Goal: Complete application form

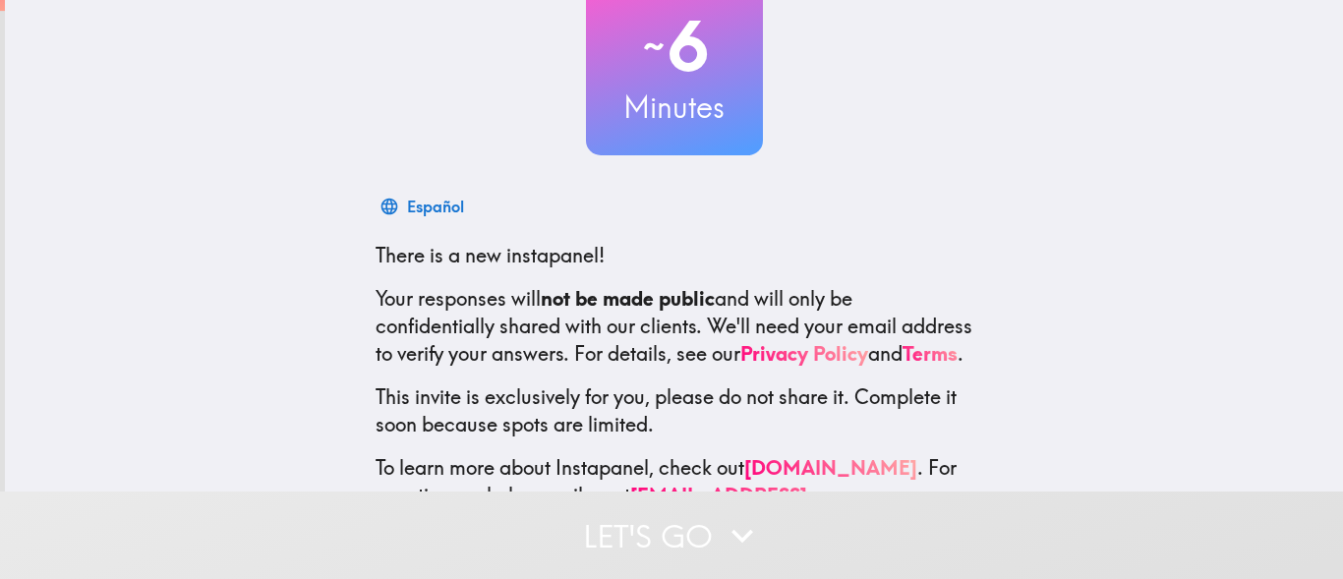
scroll to position [241, 0]
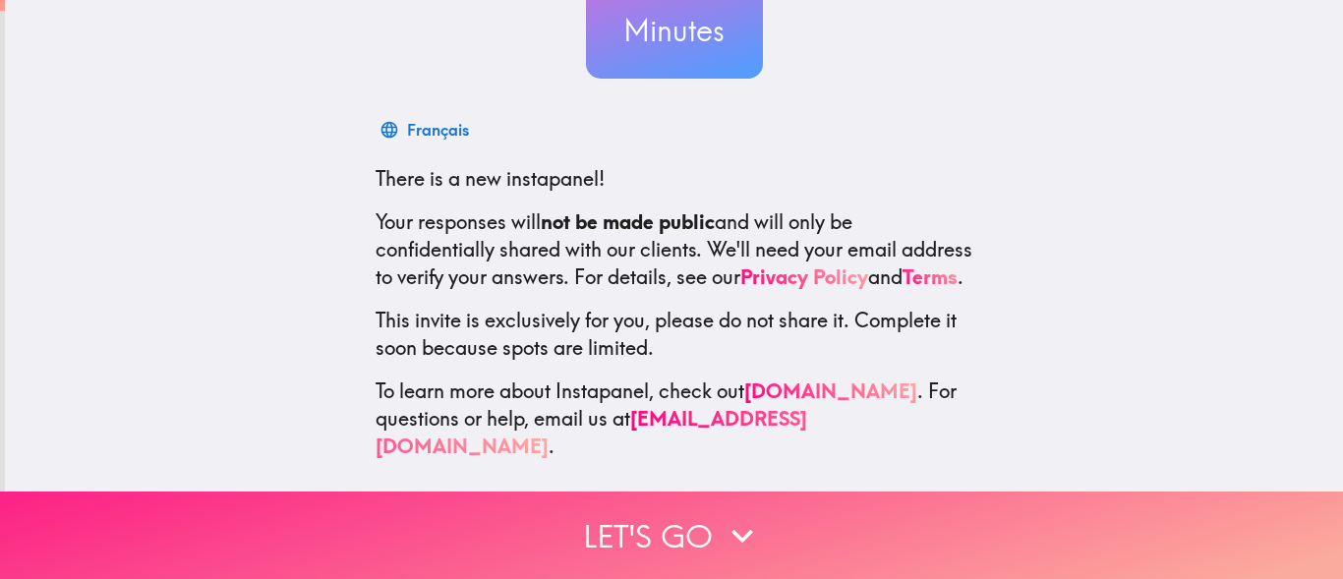
click at [684, 513] on button "Let's go" at bounding box center [671, 534] width 1343 height 87
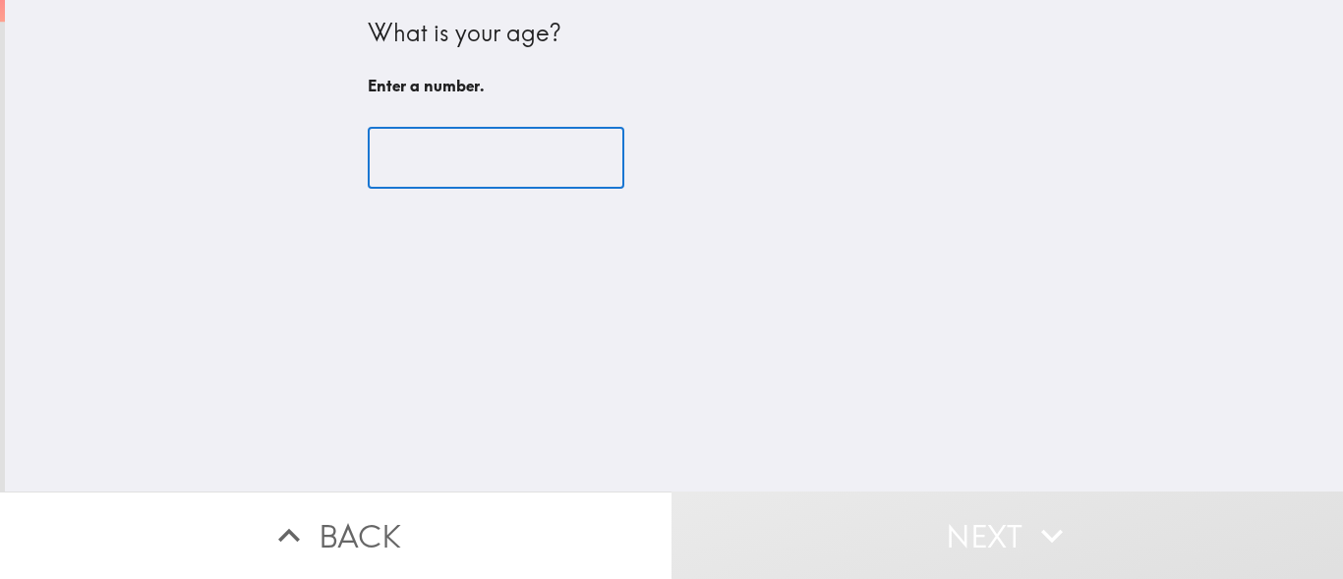
click at [425, 164] on input "number" at bounding box center [496, 158] width 257 height 61
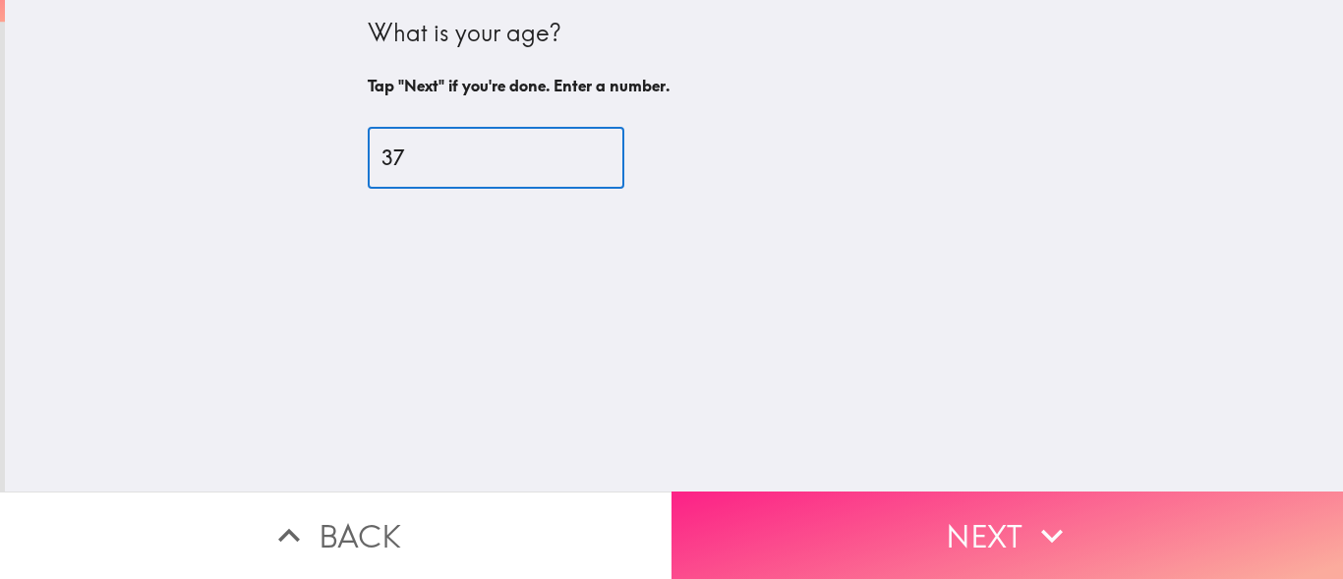
type input "37"
click at [1008, 512] on button "Next" at bounding box center [1006, 534] width 671 height 87
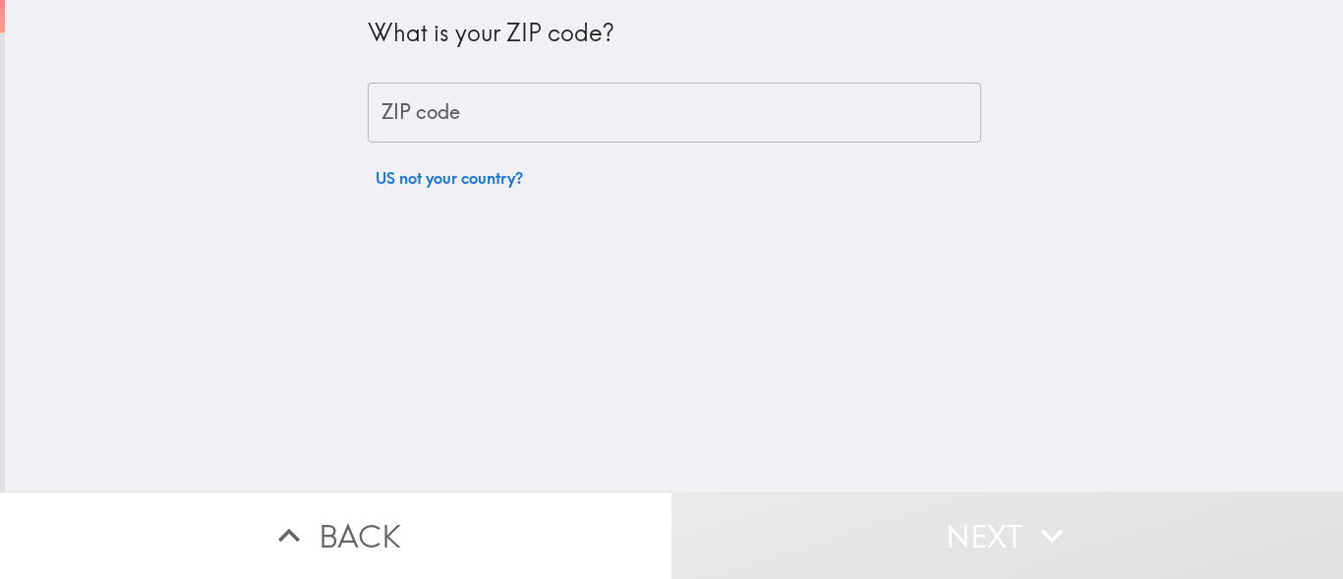
click at [429, 109] on input "ZIP code" at bounding box center [674, 113] width 613 height 61
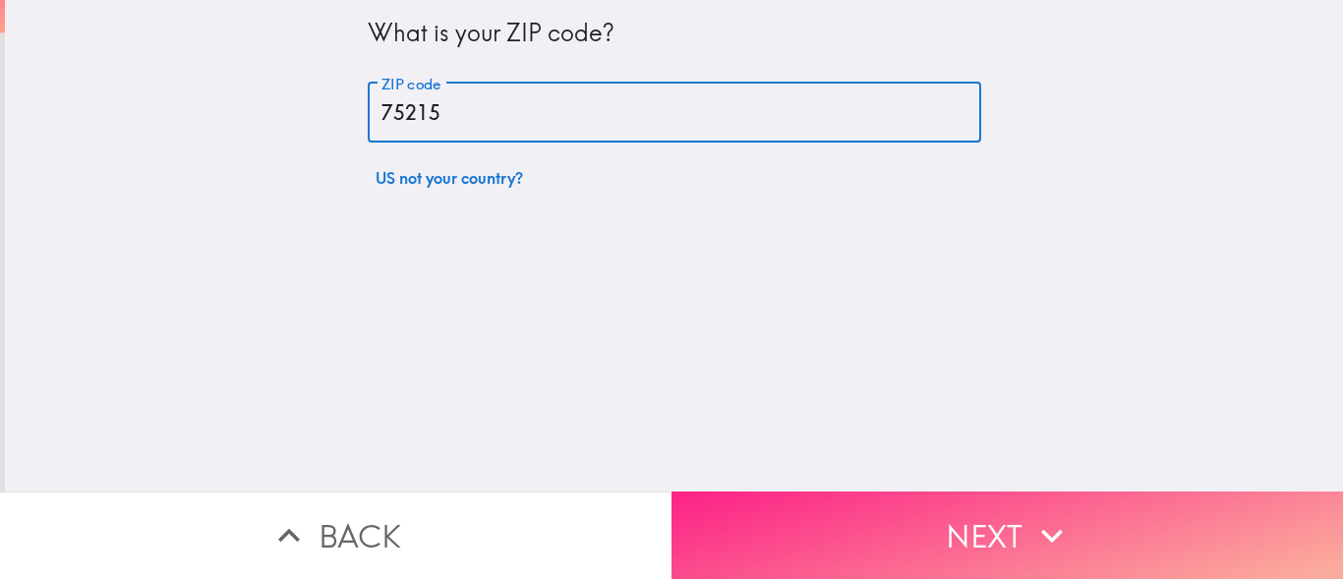
type input "75215"
click at [882, 510] on button "Next" at bounding box center [1006, 534] width 671 height 87
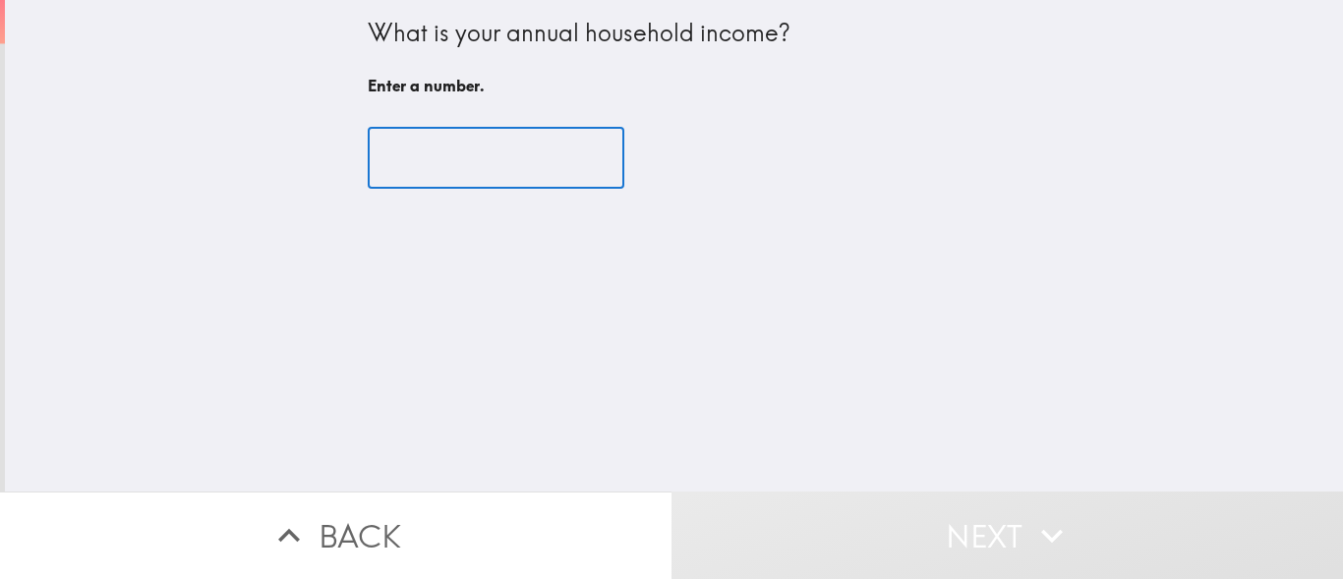
click at [422, 180] on input "number" at bounding box center [496, 158] width 257 height 61
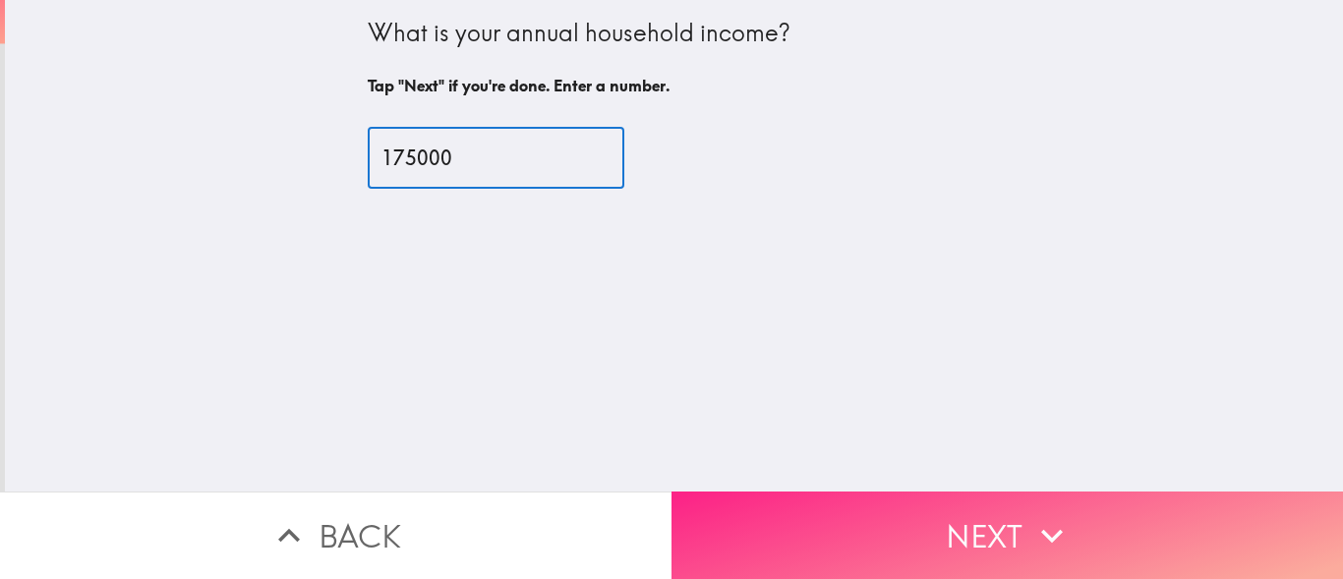
type input "175000"
drag, startPoint x: 978, startPoint y: 498, endPoint x: 966, endPoint y: 482, distance: 20.5
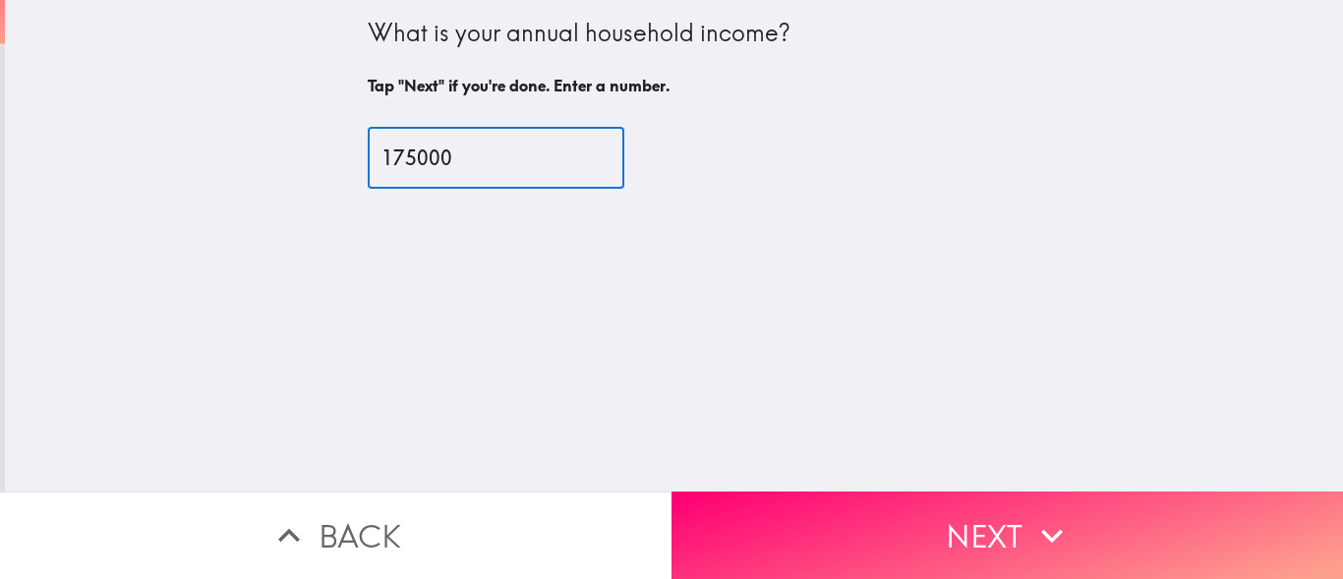
click at [978, 496] on button "Next" at bounding box center [1006, 534] width 671 height 87
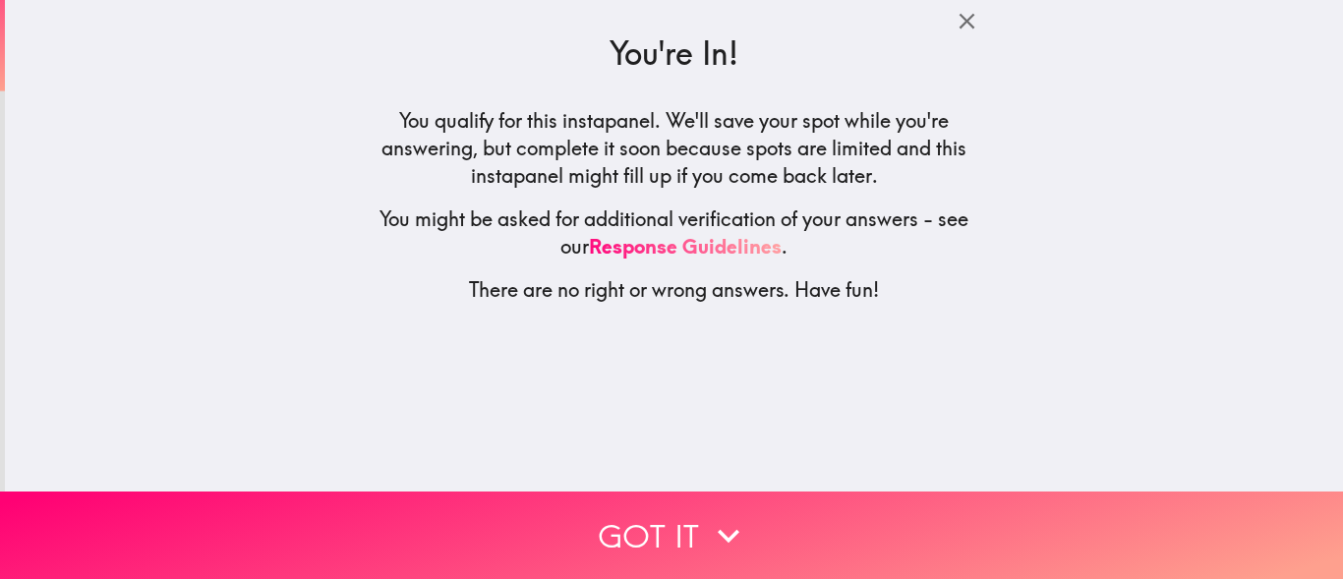
drag, startPoint x: 368, startPoint y: 104, endPoint x: 896, endPoint y: 302, distance: 564.6
click at [896, 302] on div "You're In! You qualify for this instapanel. We'll save your spot while you're a…" at bounding box center [674, 159] width 629 height 319
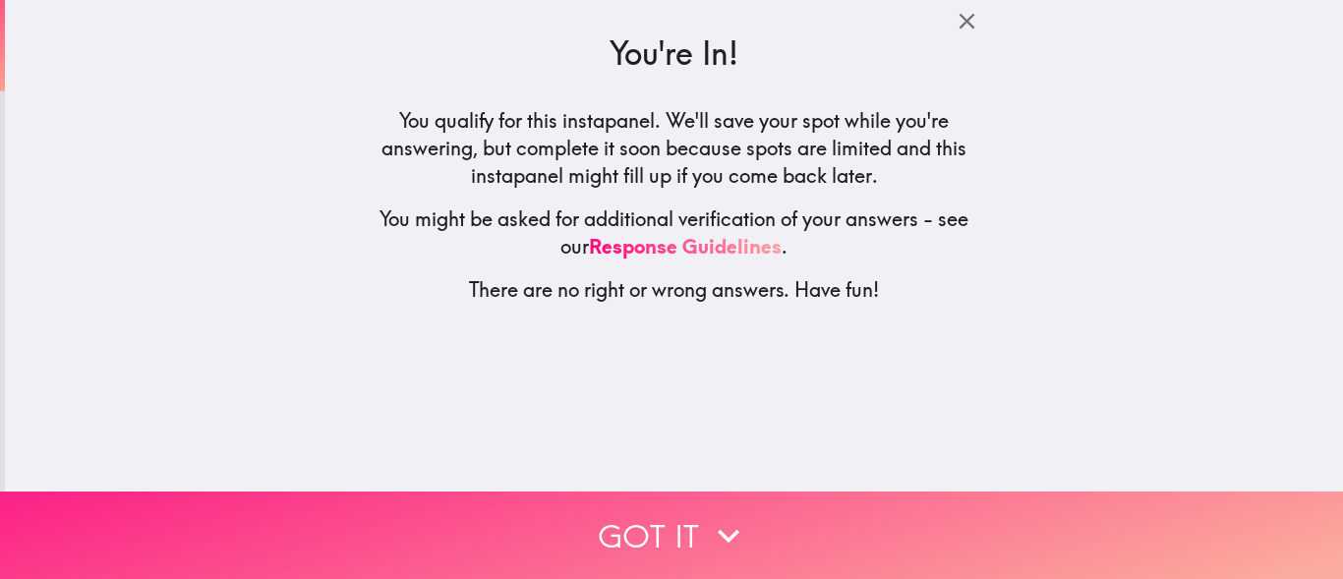
click at [725, 491] on button "Got it" at bounding box center [671, 534] width 1343 height 87
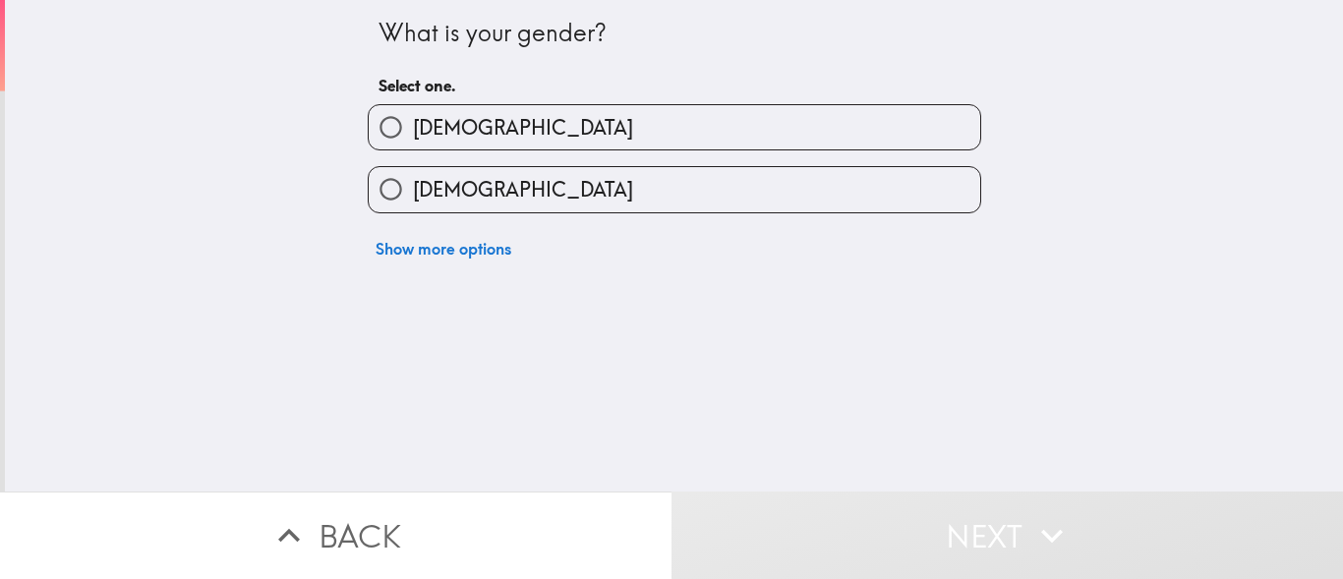
click at [373, 201] on input "[DEMOGRAPHIC_DATA]" at bounding box center [391, 189] width 44 height 44
radio input "true"
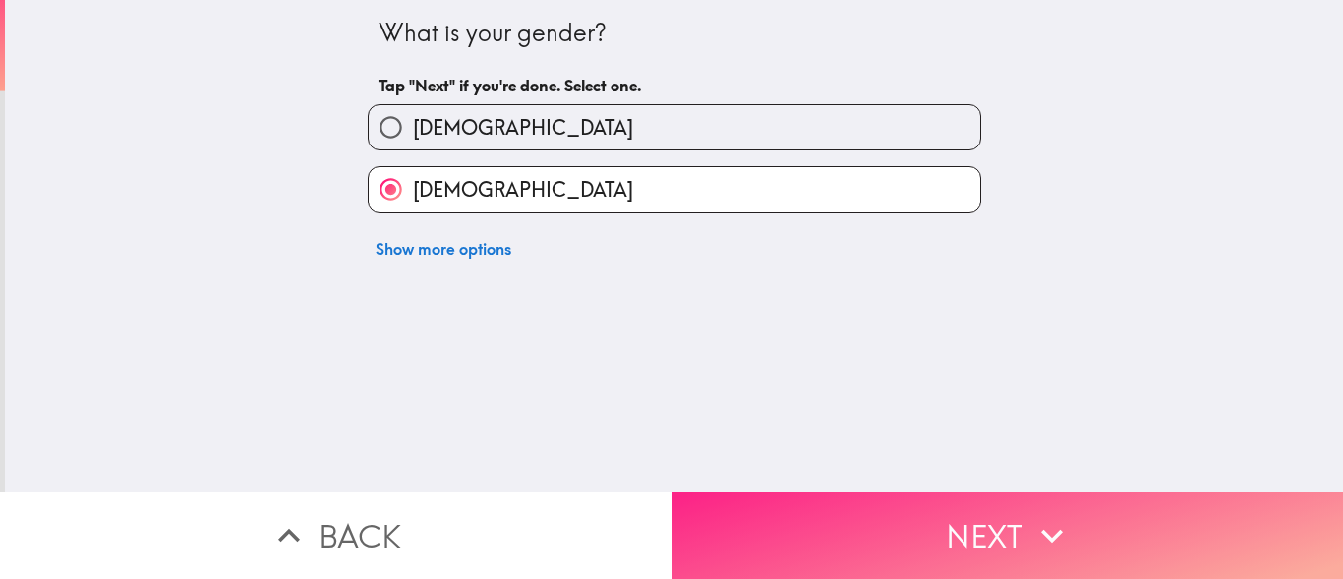
click at [931, 525] on button "Next" at bounding box center [1006, 534] width 671 height 87
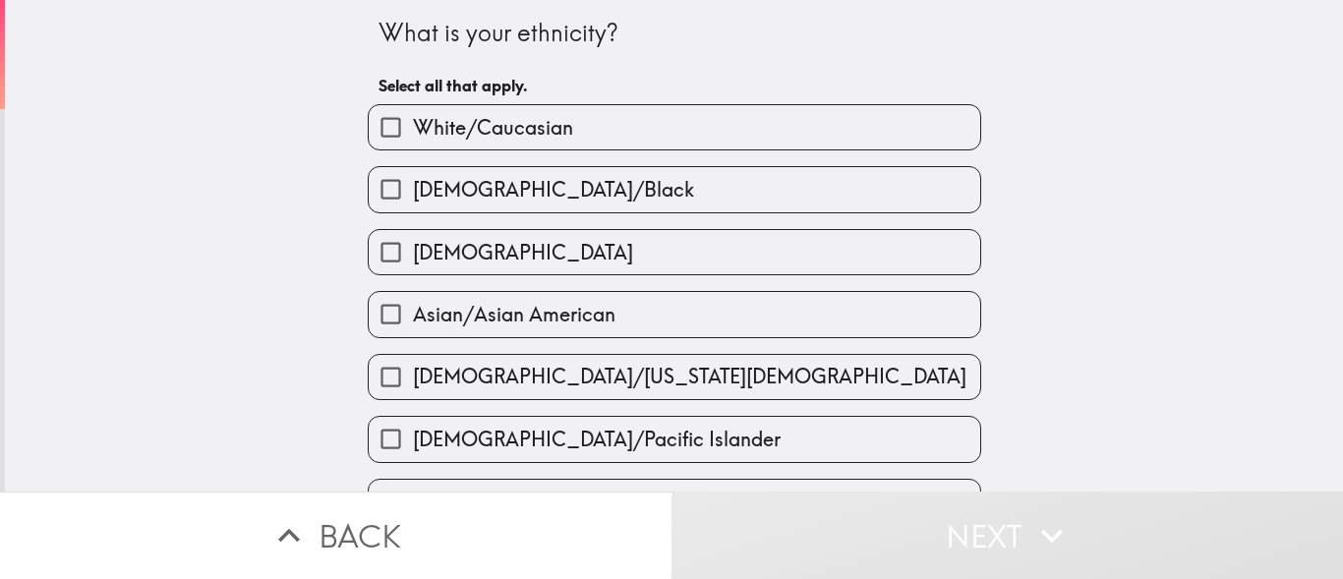
click at [375, 127] on input "White/Caucasian" at bounding box center [391, 127] width 44 height 44
checkbox input "true"
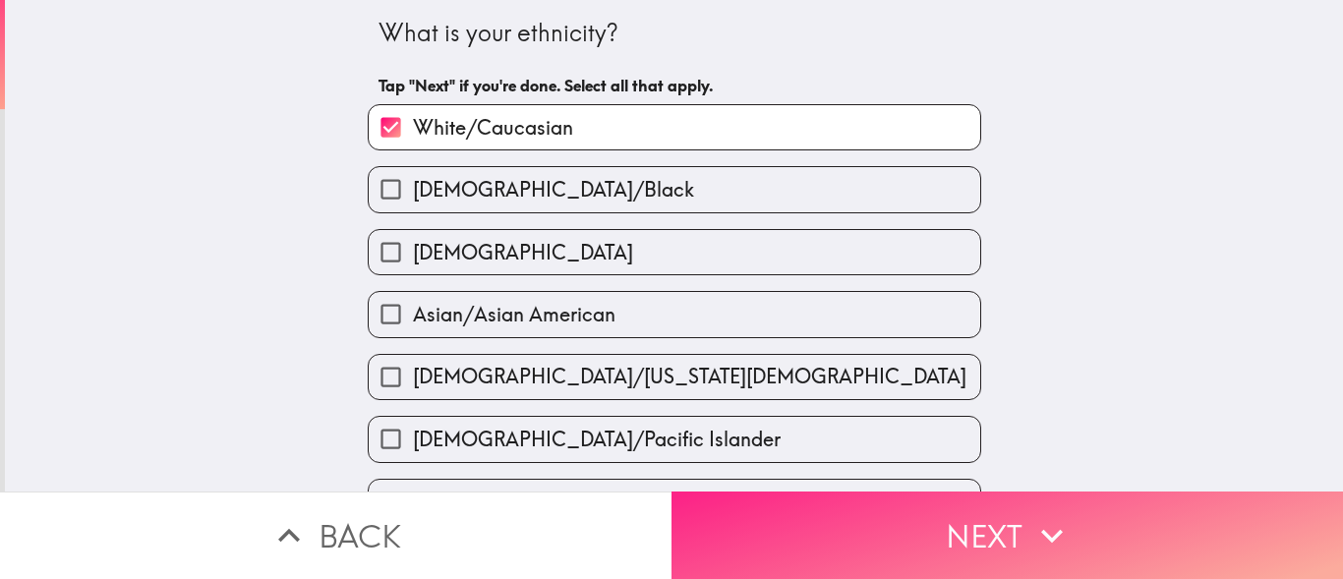
click at [989, 536] on button "Next" at bounding box center [1006, 534] width 671 height 87
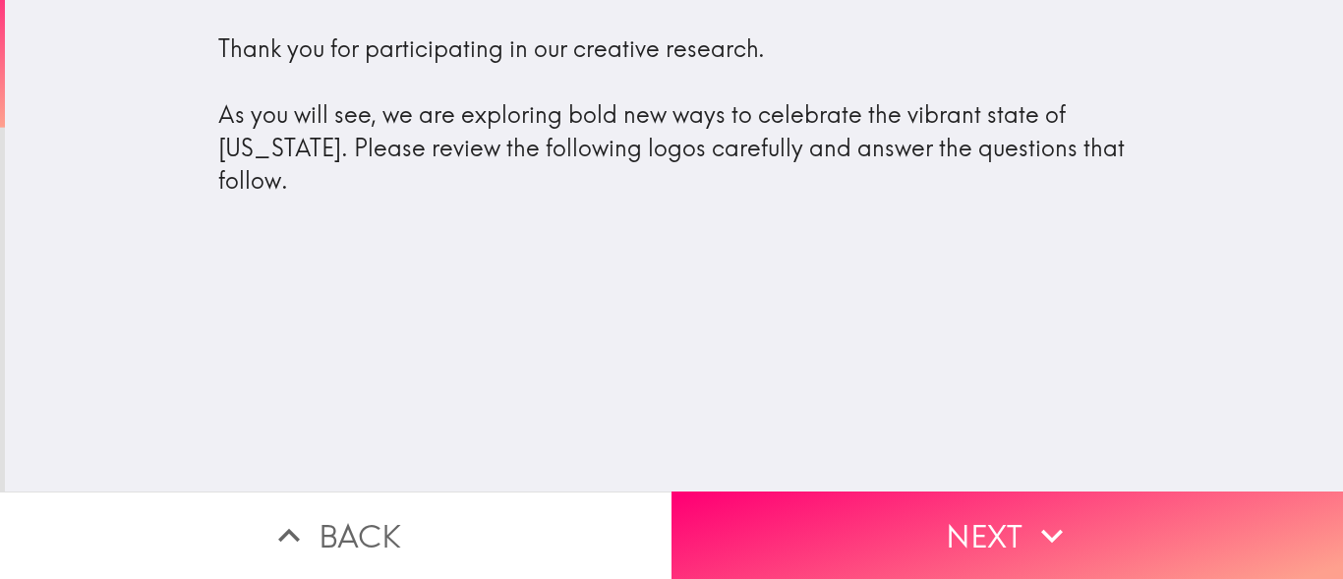
click at [268, 156] on div "Thank you for participating in our creative research. As you will see, we are e…" at bounding box center [674, 114] width 912 height 165
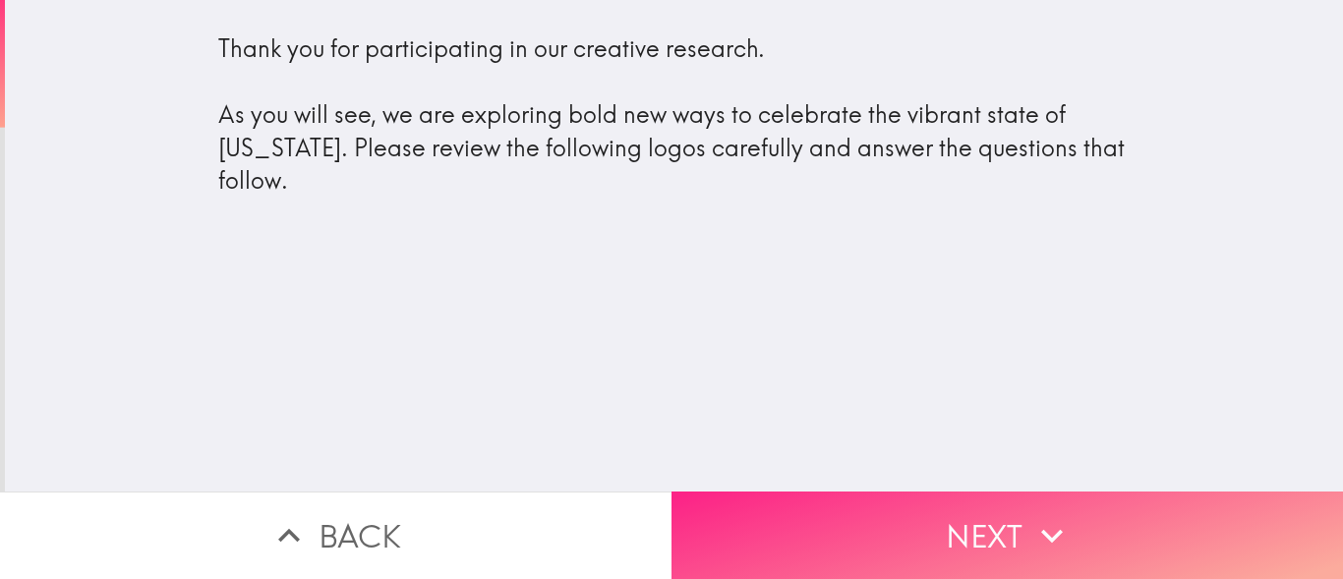
click at [996, 512] on button "Next" at bounding box center [1006, 534] width 671 height 87
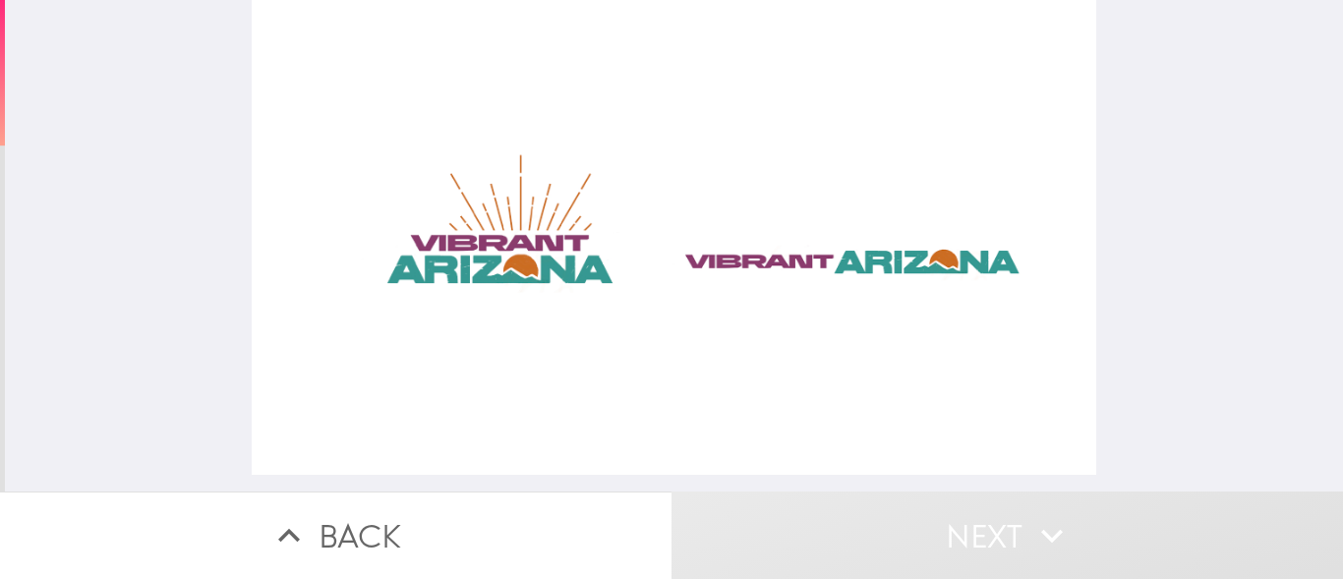
click at [814, 258] on div at bounding box center [674, 237] width 844 height 475
click at [484, 257] on div at bounding box center [674, 237] width 844 height 475
drag, startPoint x: 484, startPoint y: 257, endPoint x: 849, endPoint y: 306, distance: 369.0
click at [848, 308] on div at bounding box center [674, 237] width 844 height 475
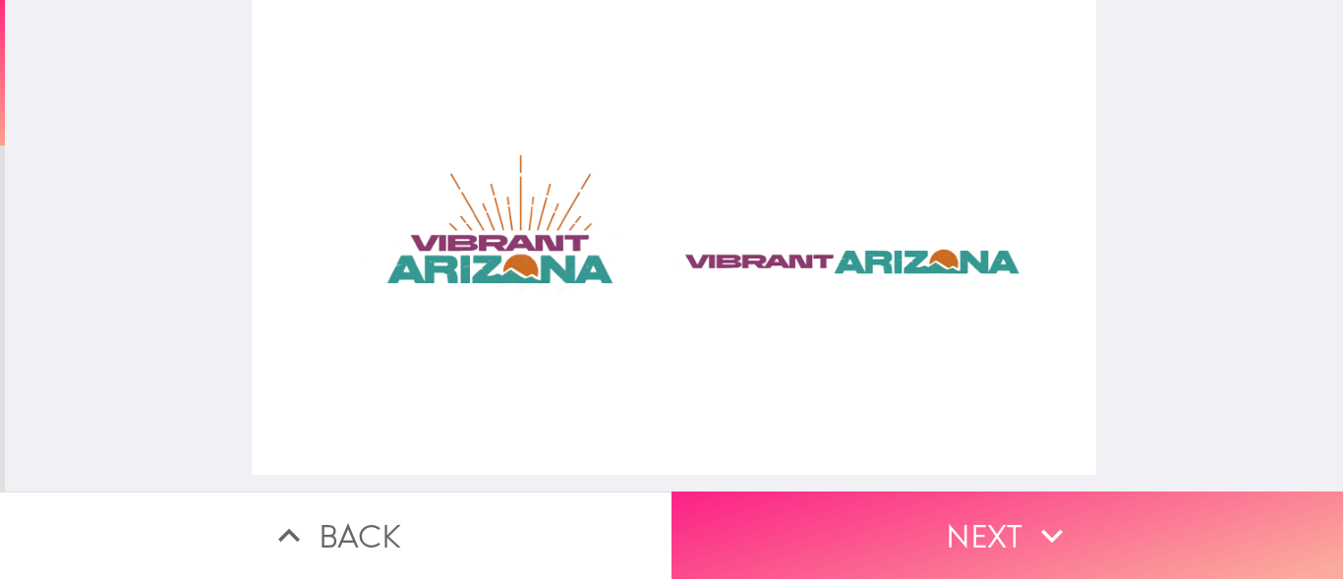
click at [933, 491] on button "Next" at bounding box center [1006, 534] width 671 height 87
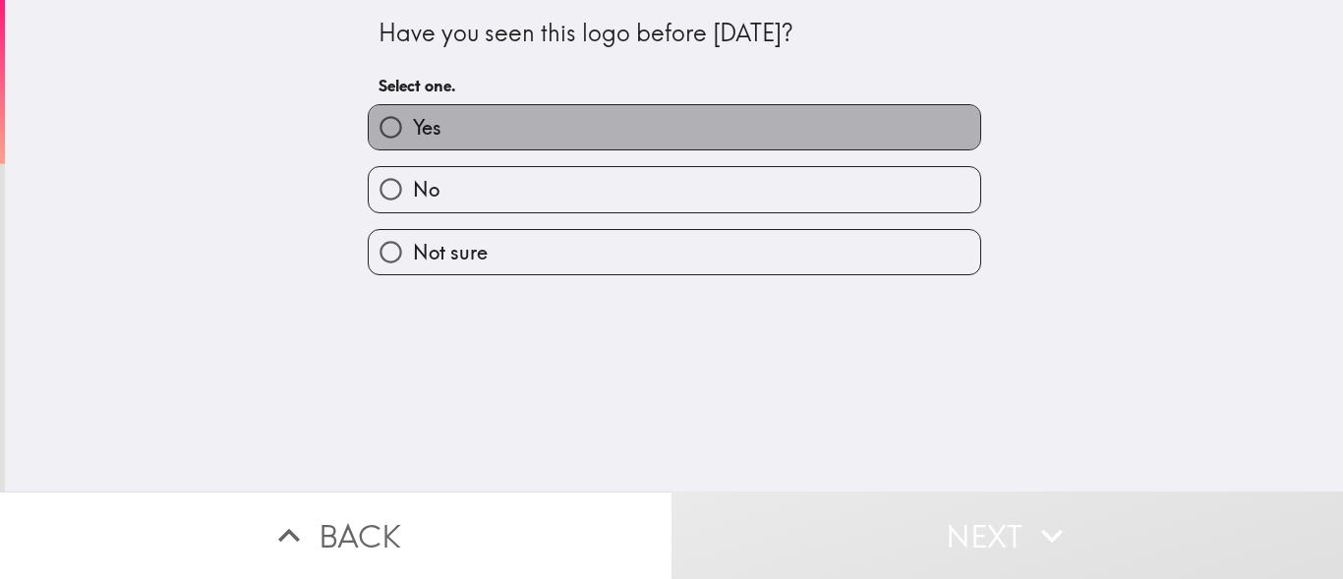
click at [469, 137] on label "Yes" at bounding box center [674, 127] width 611 height 44
click at [413, 137] on input "Yes" at bounding box center [391, 127] width 44 height 44
radio input "true"
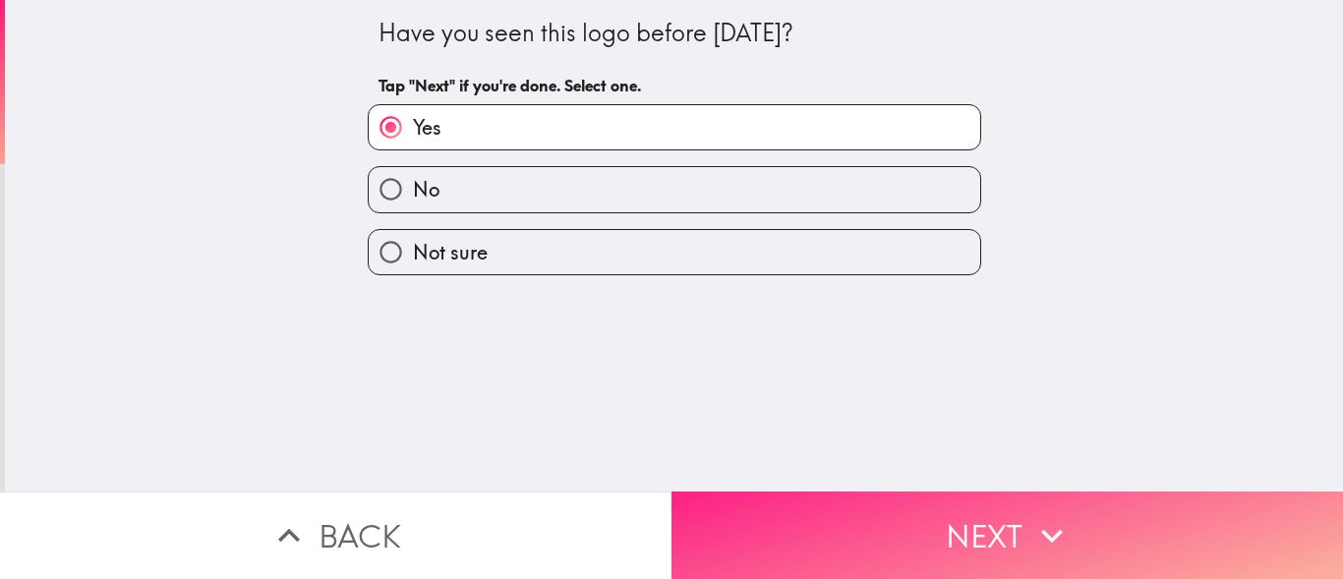
click at [997, 522] on button "Next" at bounding box center [1006, 534] width 671 height 87
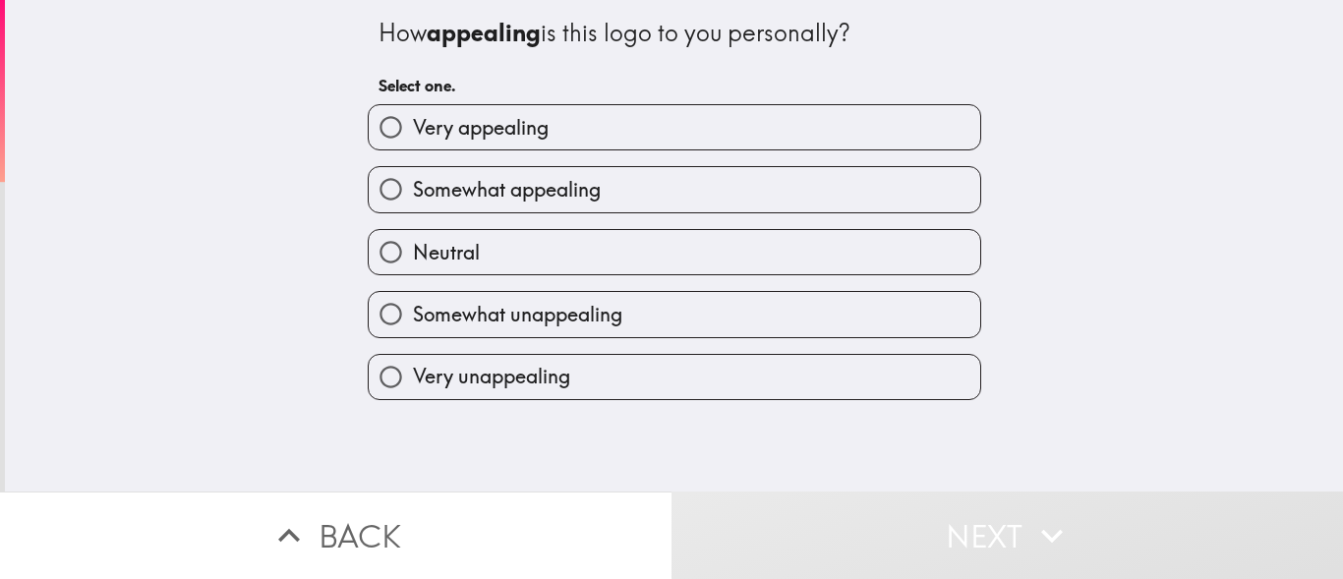
click at [381, 120] on input "Very appealing" at bounding box center [391, 127] width 44 height 44
radio input "true"
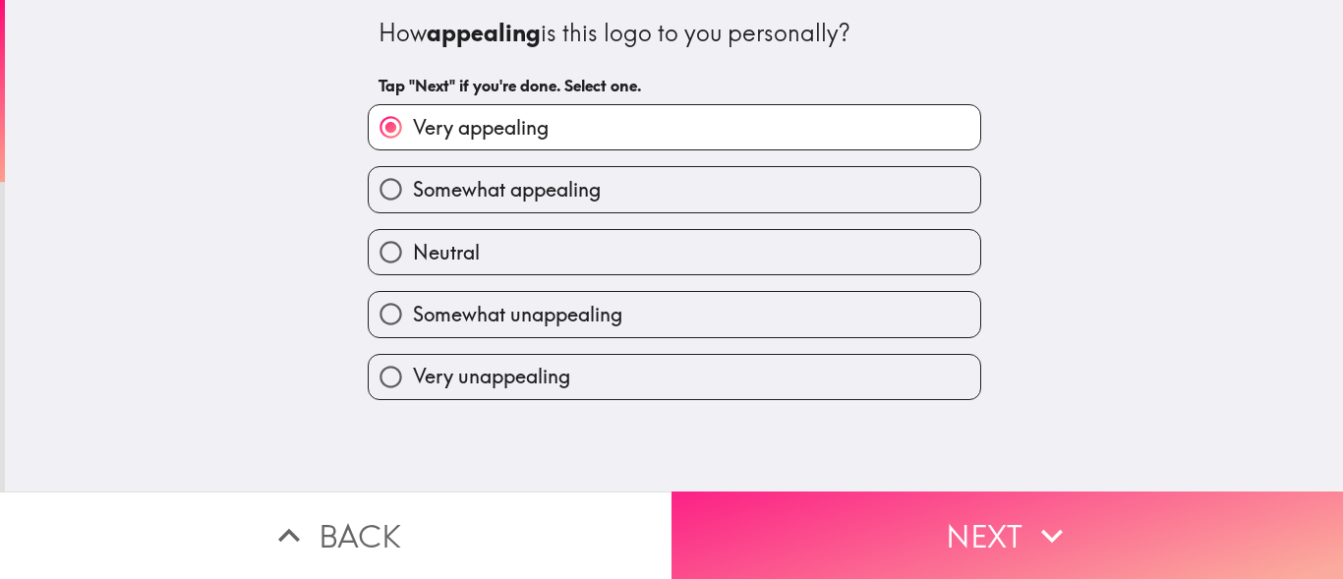
click at [968, 522] on button "Next" at bounding box center [1006, 534] width 671 height 87
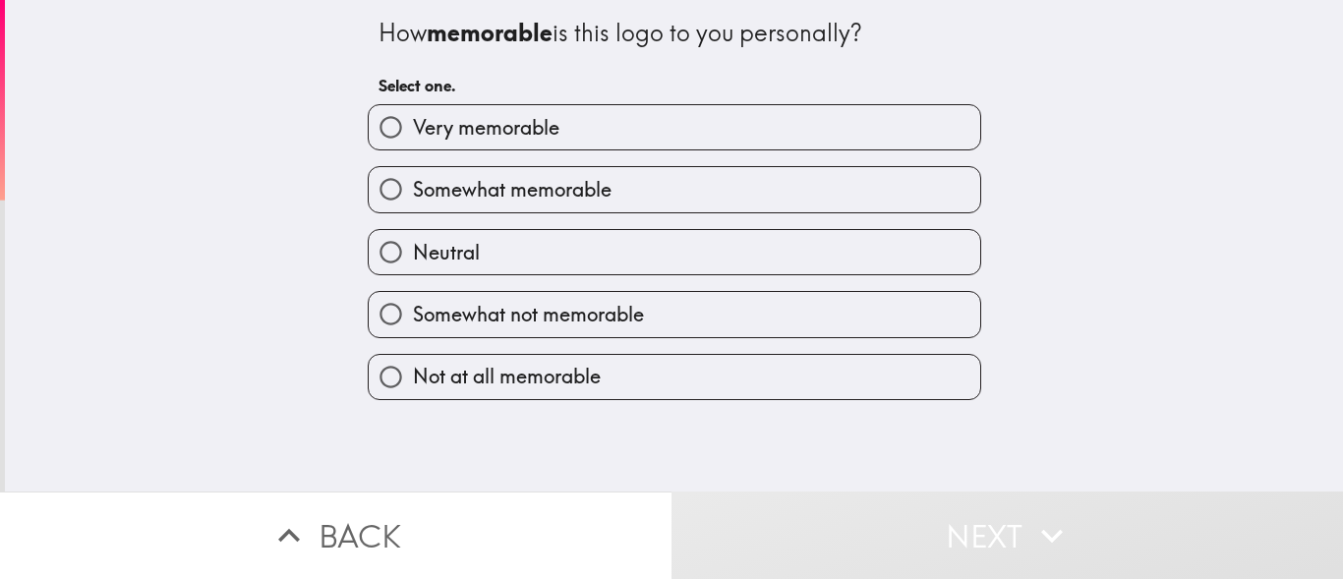
click at [381, 123] on input "Very memorable" at bounding box center [391, 127] width 44 height 44
radio input "true"
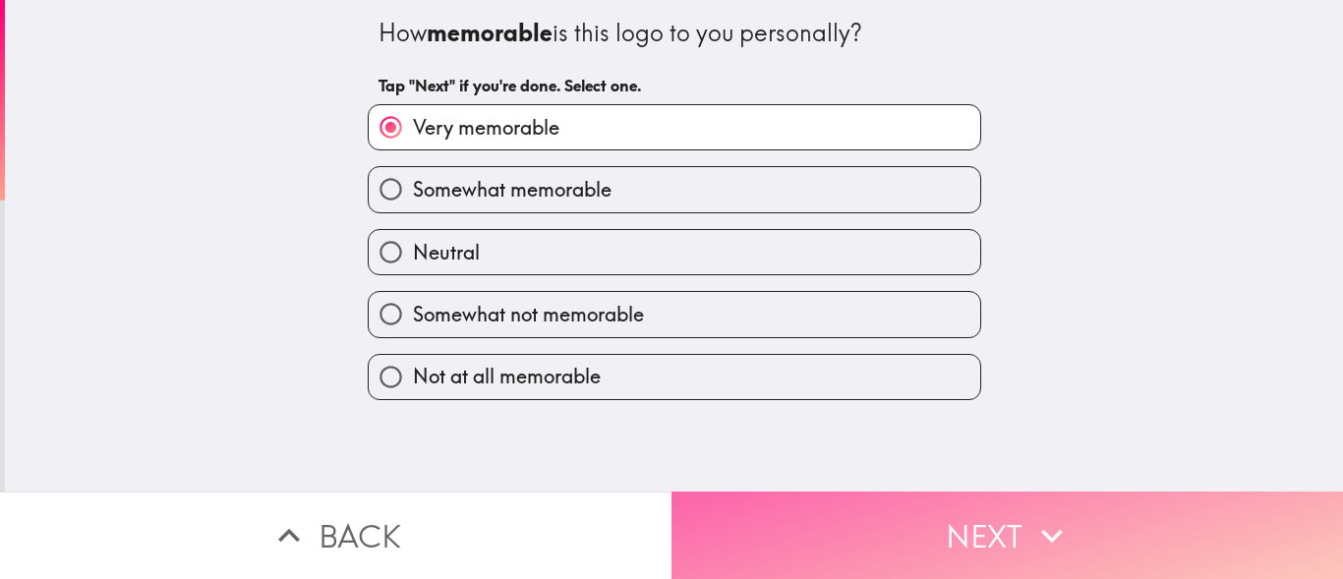
drag, startPoint x: 934, startPoint y: 493, endPoint x: 941, endPoint y: 506, distance: 14.5
click at [933, 496] on button "Next" at bounding box center [1006, 534] width 671 height 87
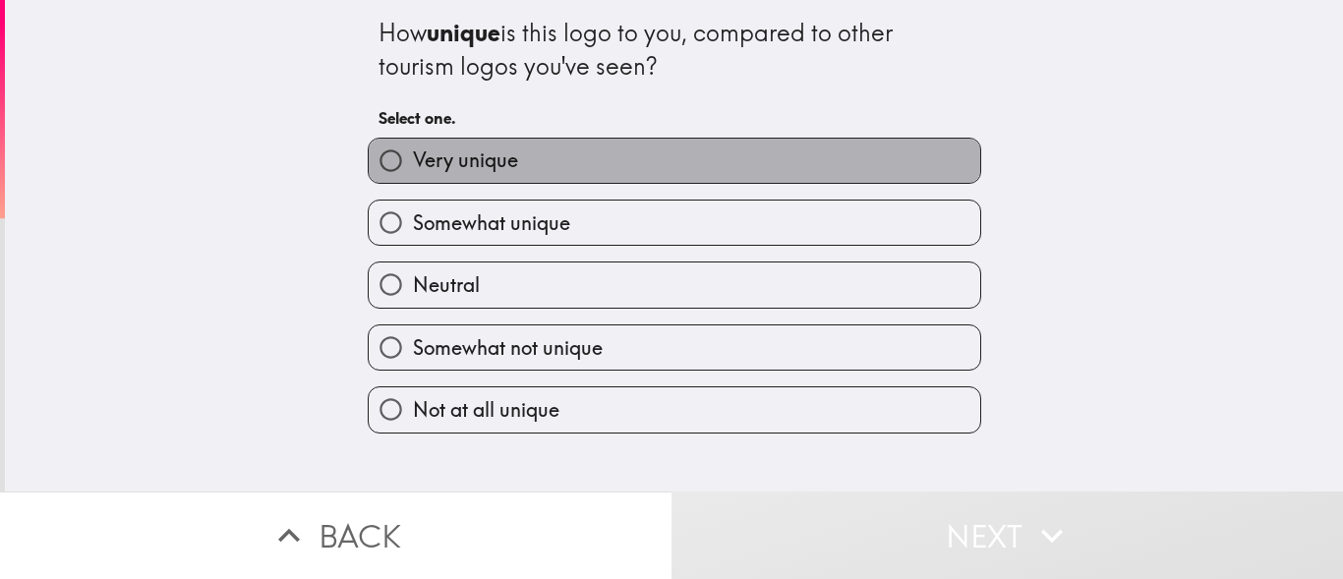
click at [479, 167] on span "Very unique" at bounding box center [465, 160] width 105 height 28
click at [413, 167] on input "Very unique" at bounding box center [391, 161] width 44 height 44
radio input "true"
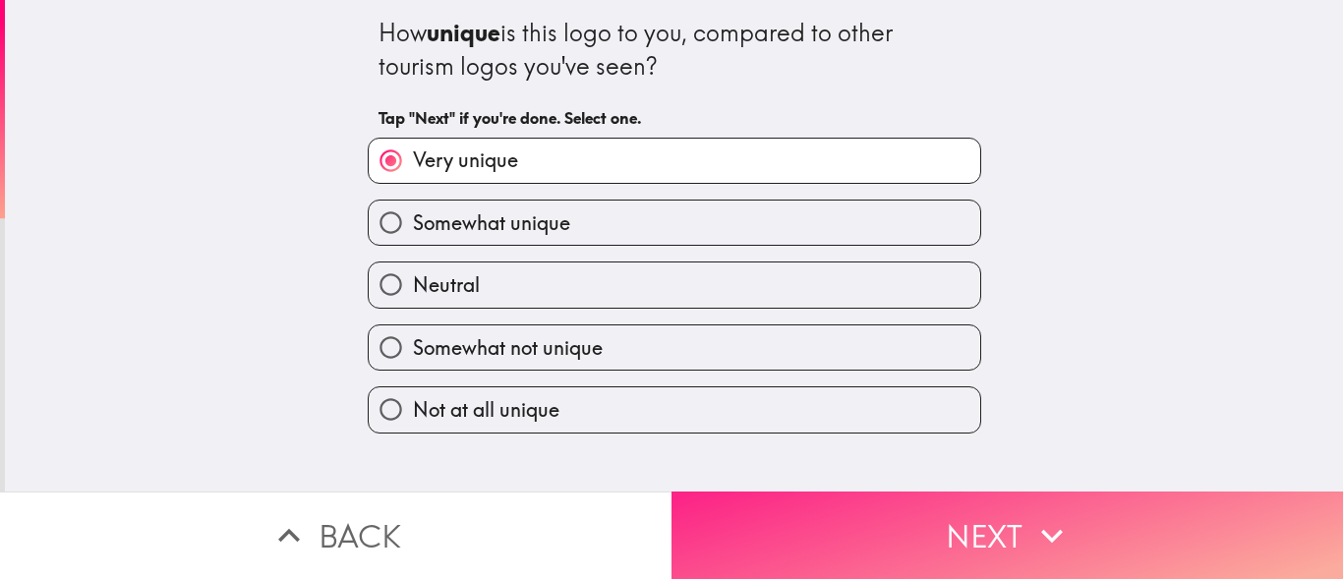
click at [946, 505] on button "Next" at bounding box center [1006, 534] width 671 height 87
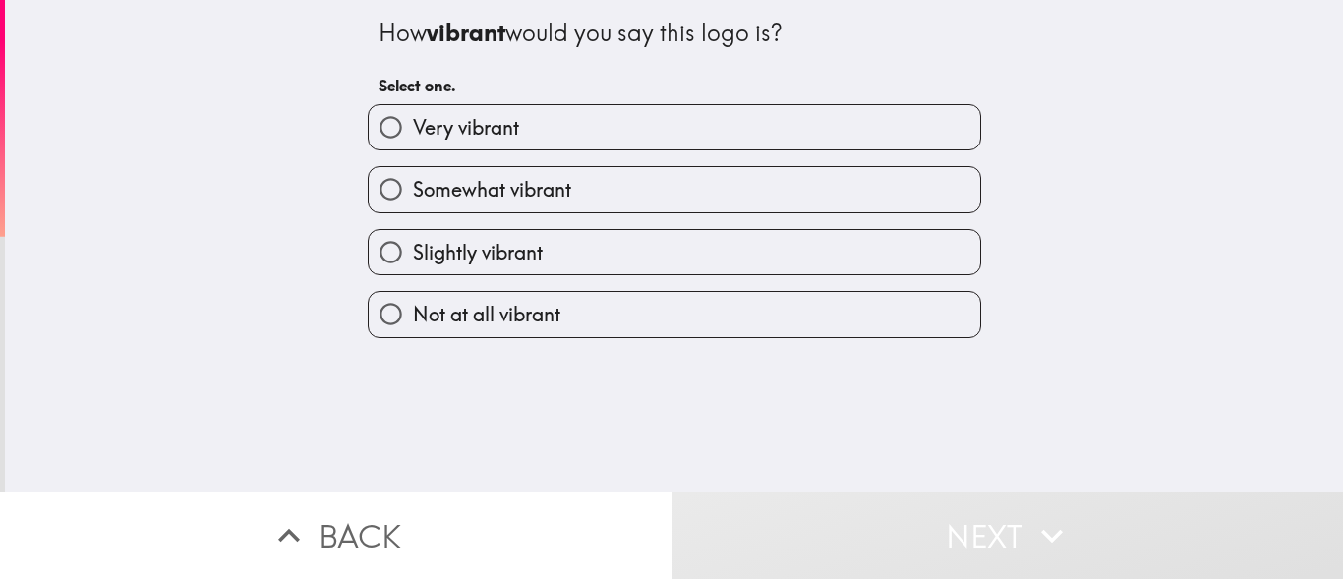
click at [386, 111] on input "Very vibrant" at bounding box center [391, 127] width 44 height 44
radio input "true"
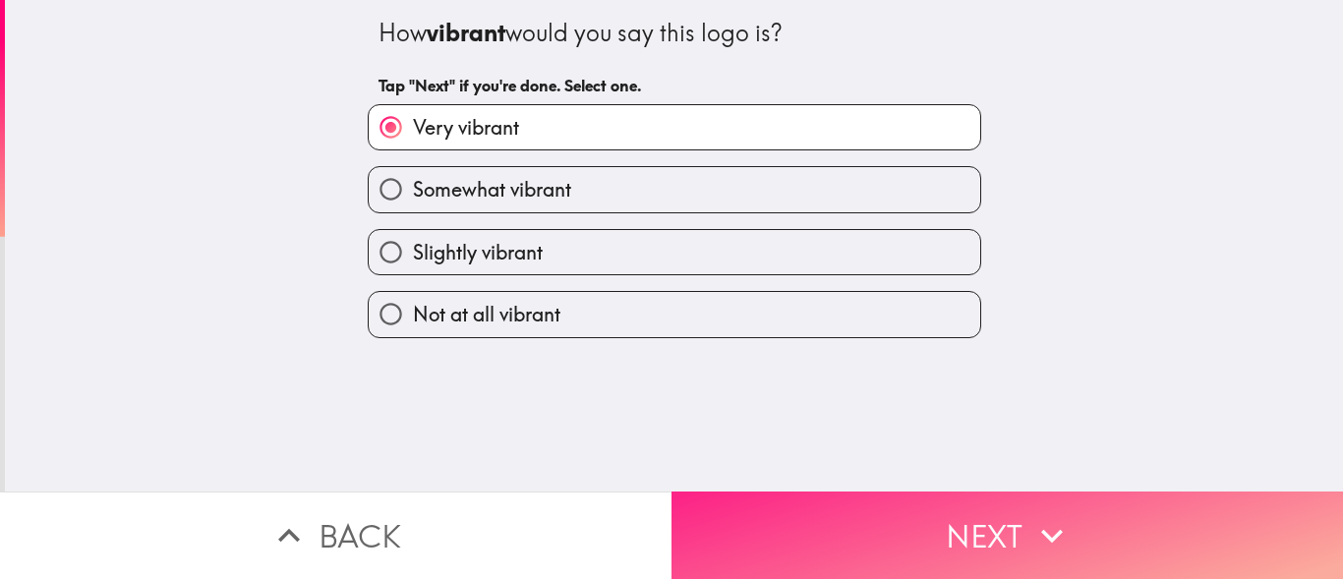
click at [950, 514] on button "Next" at bounding box center [1006, 534] width 671 height 87
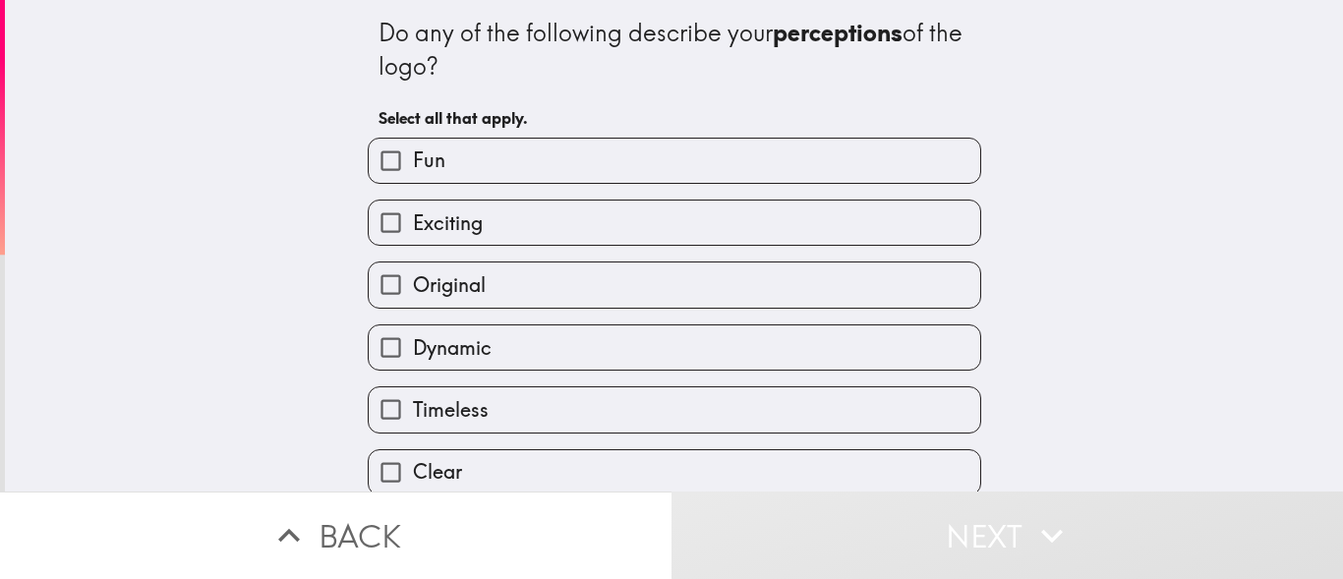
click at [371, 170] on input "Fun" at bounding box center [391, 161] width 44 height 44
checkbox input "true"
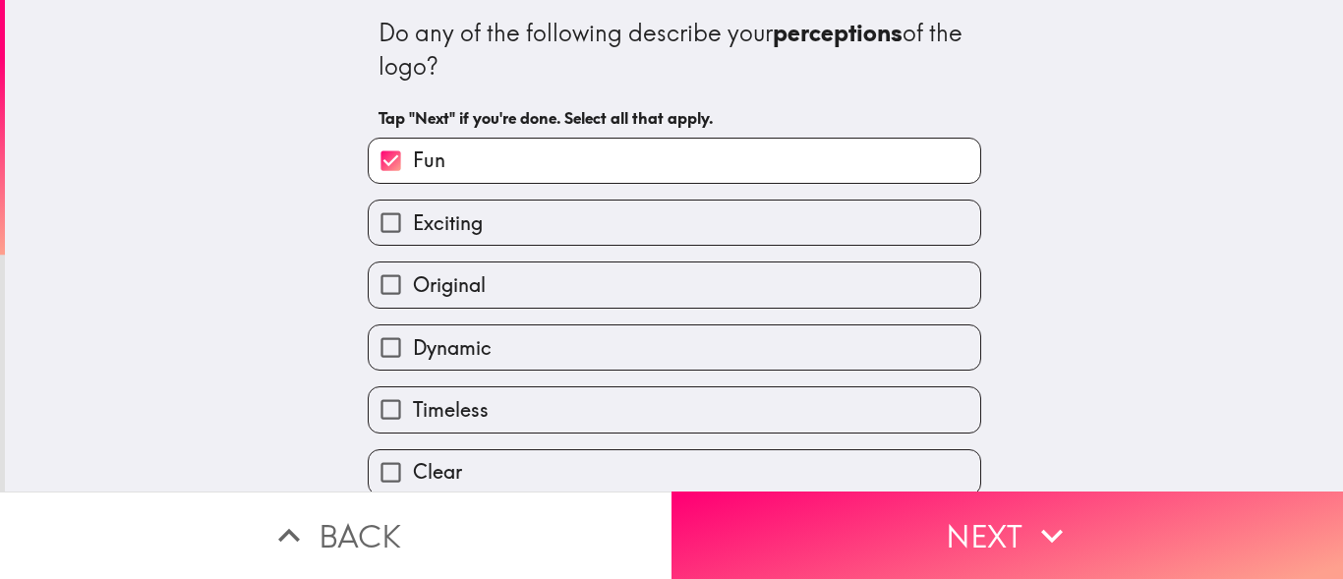
click at [393, 235] on input "Exciting" at bounding box center [391, 223] width 44 height 44
checkbox input "true"
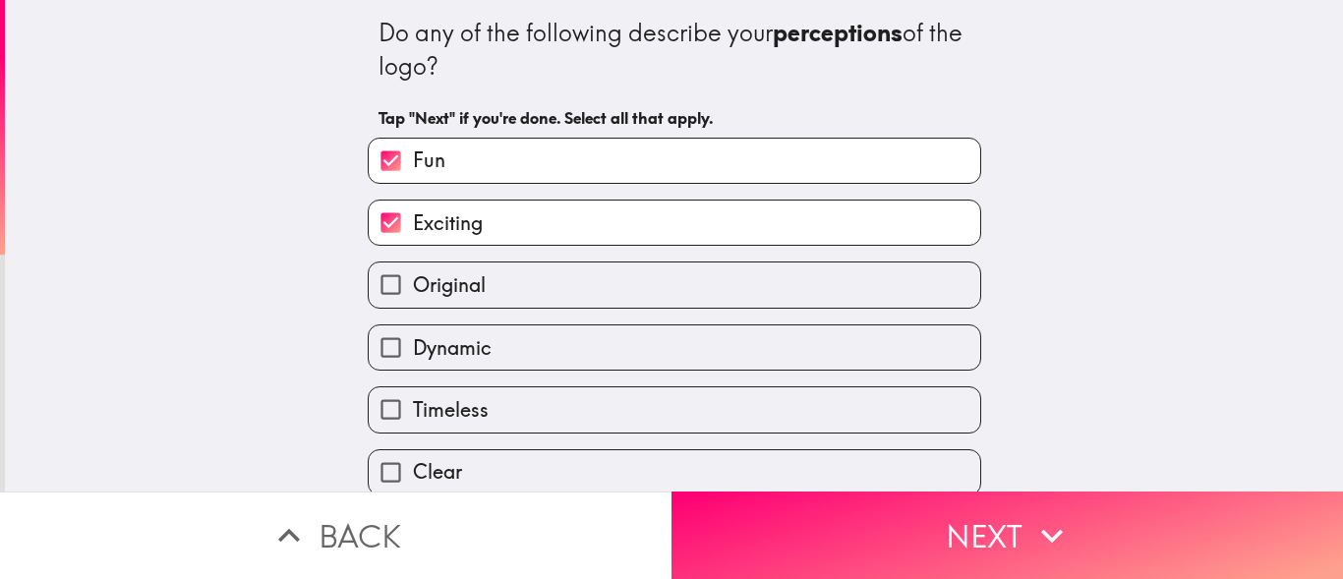
click at [393, 279] on input "Original" at bounding box center [391, 284] width 44 height 44
checkbox input "true"
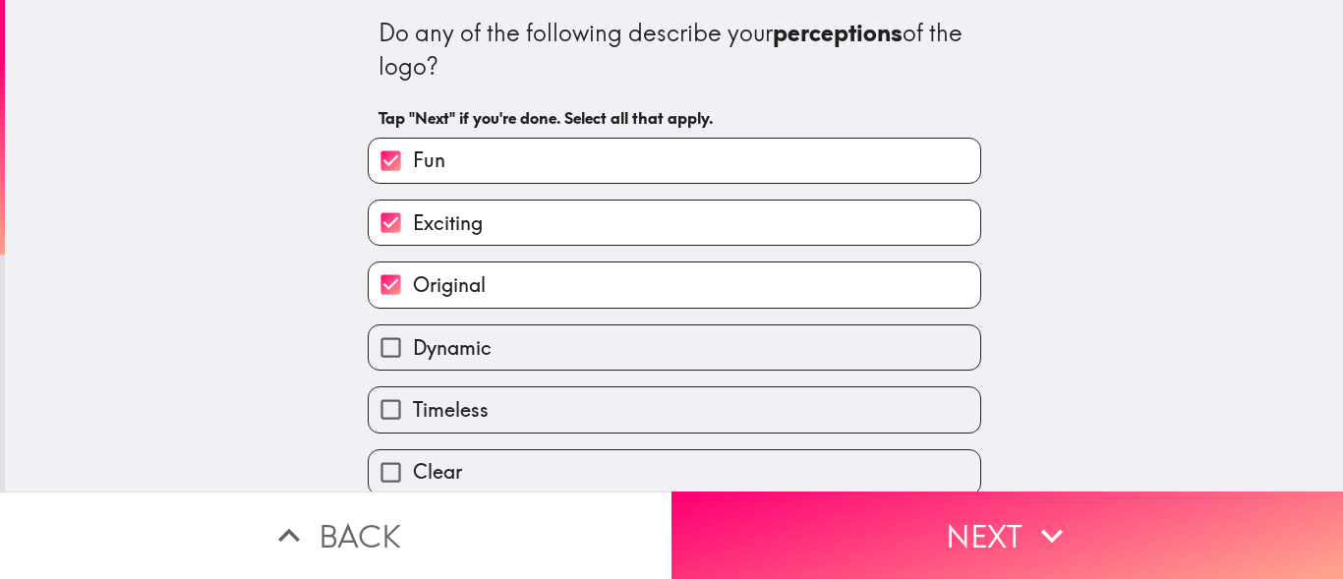
scroll to position [147, 0]
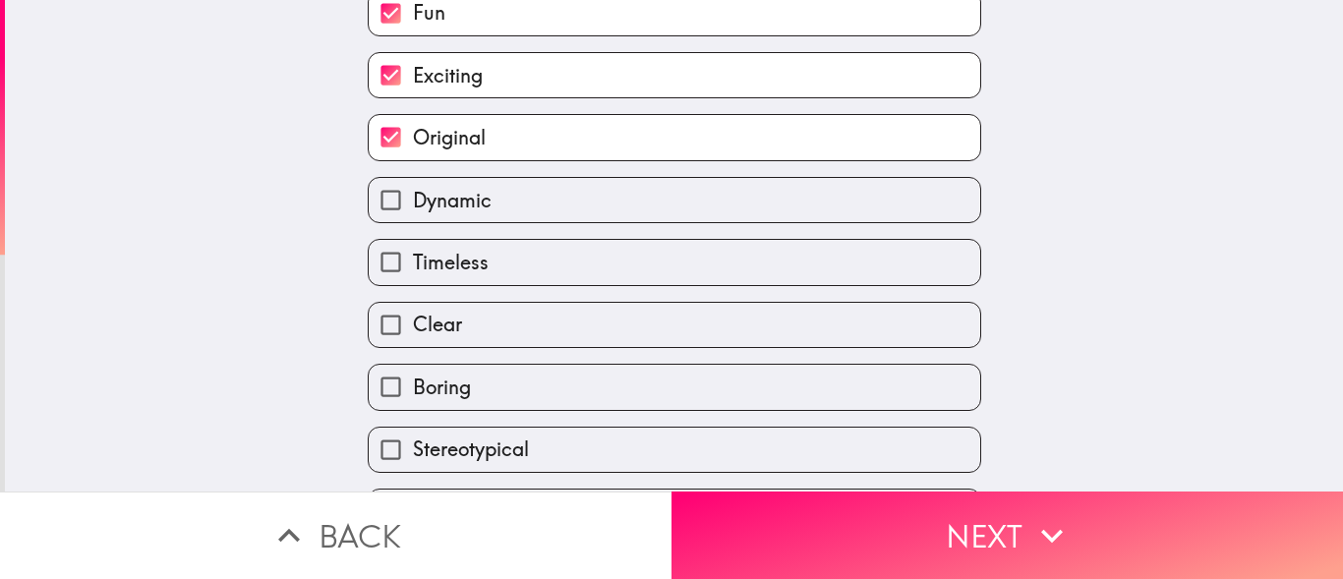
click at [436, 337] on span "Clear" at bounding box center [437, 325] width 49 height 28
click at [413, 337] on input "Clear" at bounding box center [391, 325] width 44 height 44
checkbox input "true"
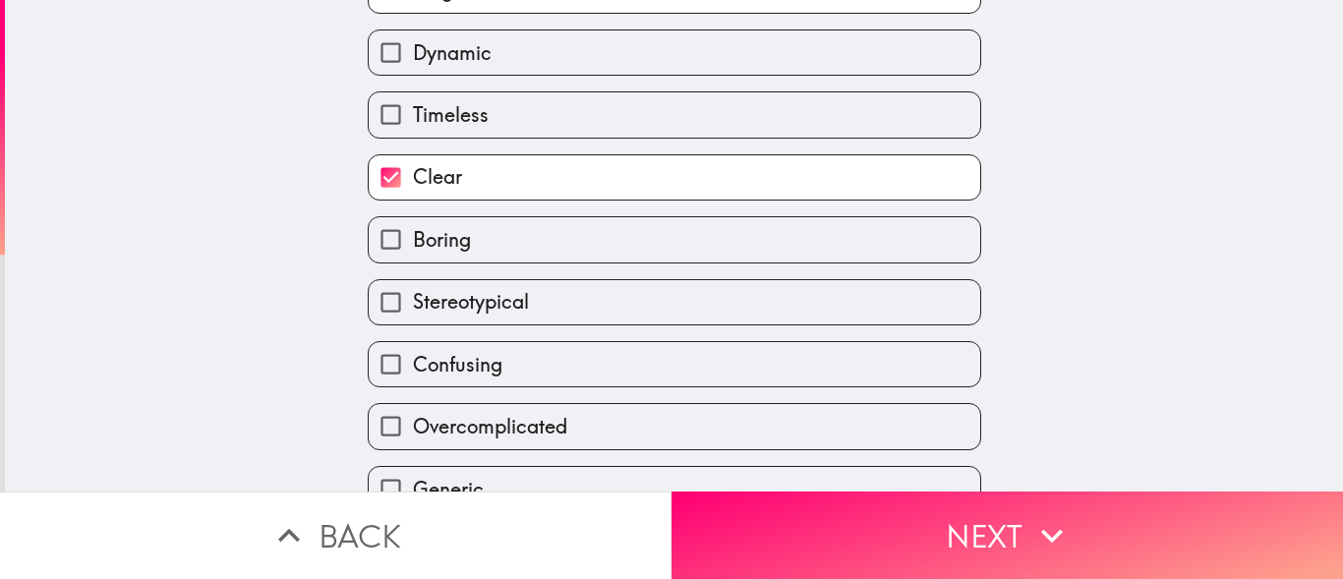
scroll to position [520, 0]
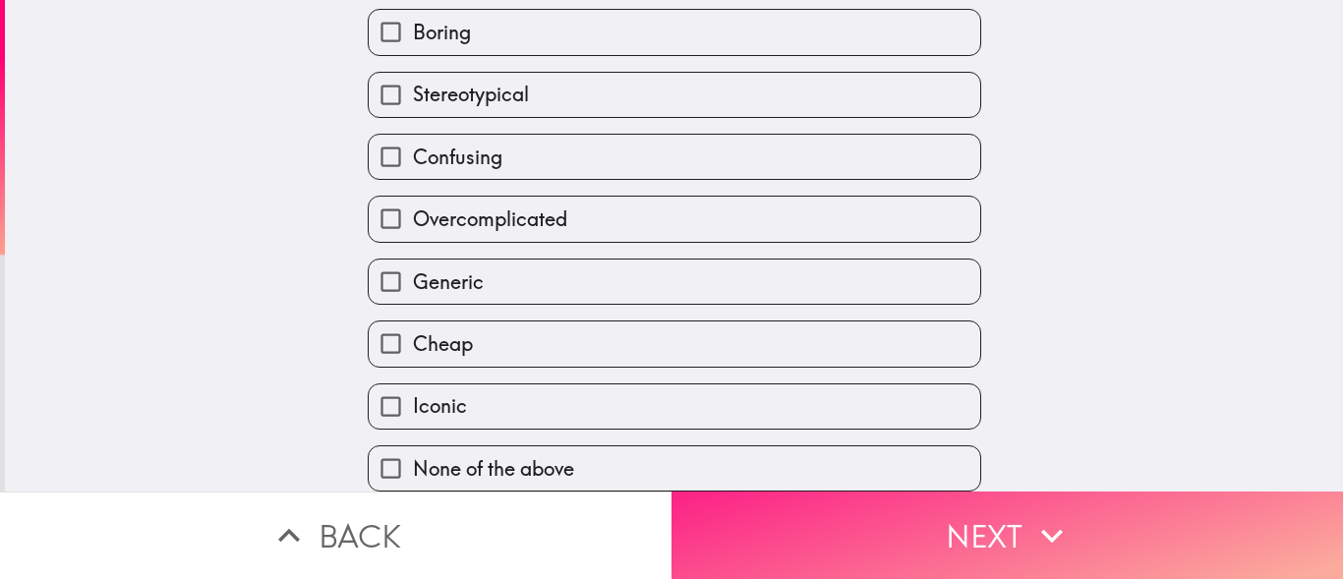
click at [926, 513] on button "Next" at bounding box center [1006, 534] width 671 height 87
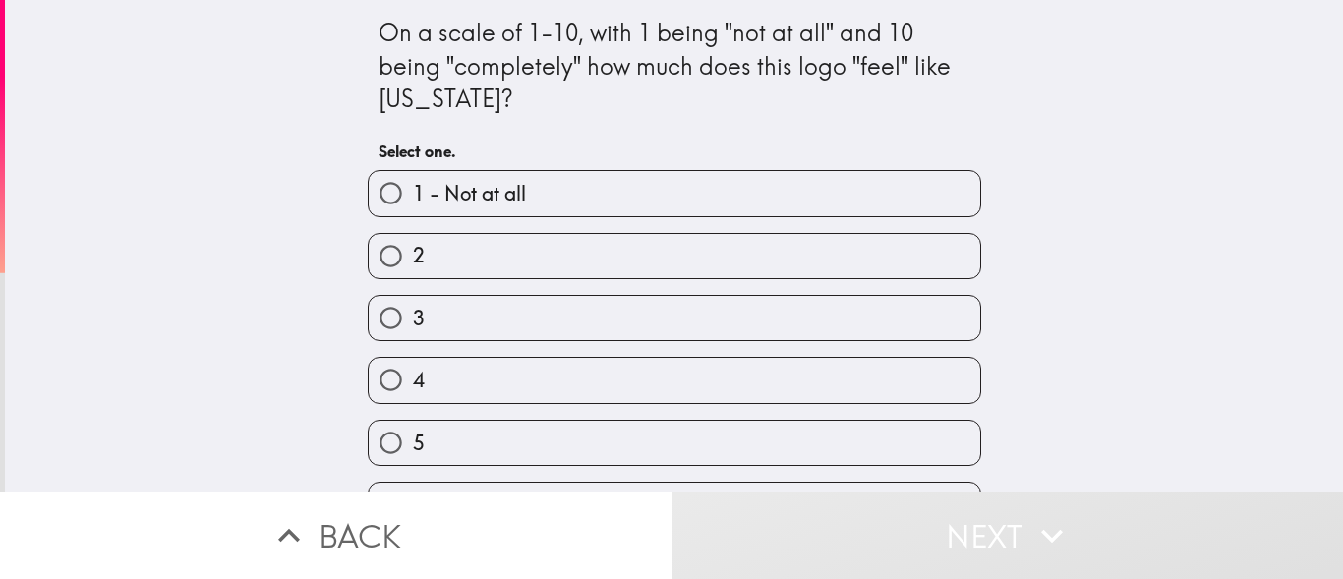
scroll to position [304, 0]
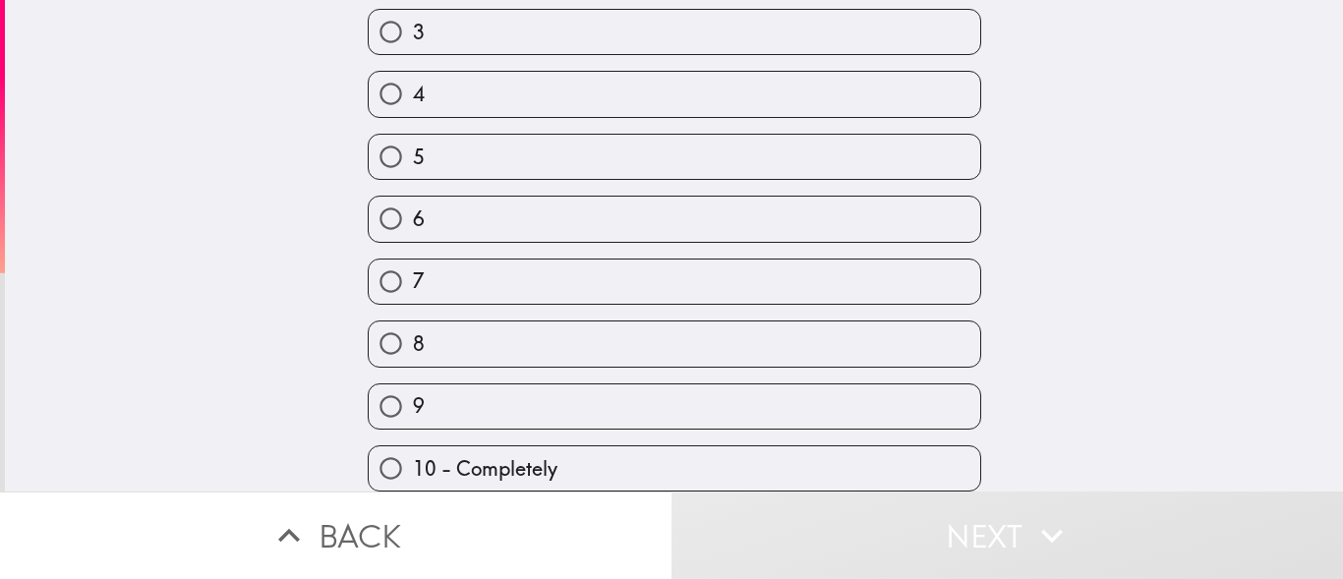
click at [543, 452] on label "10 - Completely" at bounding box center [674, 468] width 611 height 44
click at [413, 452] on input "10 - Completely" at bounding box center [391, 468] width 44 height 44
radio input "true"
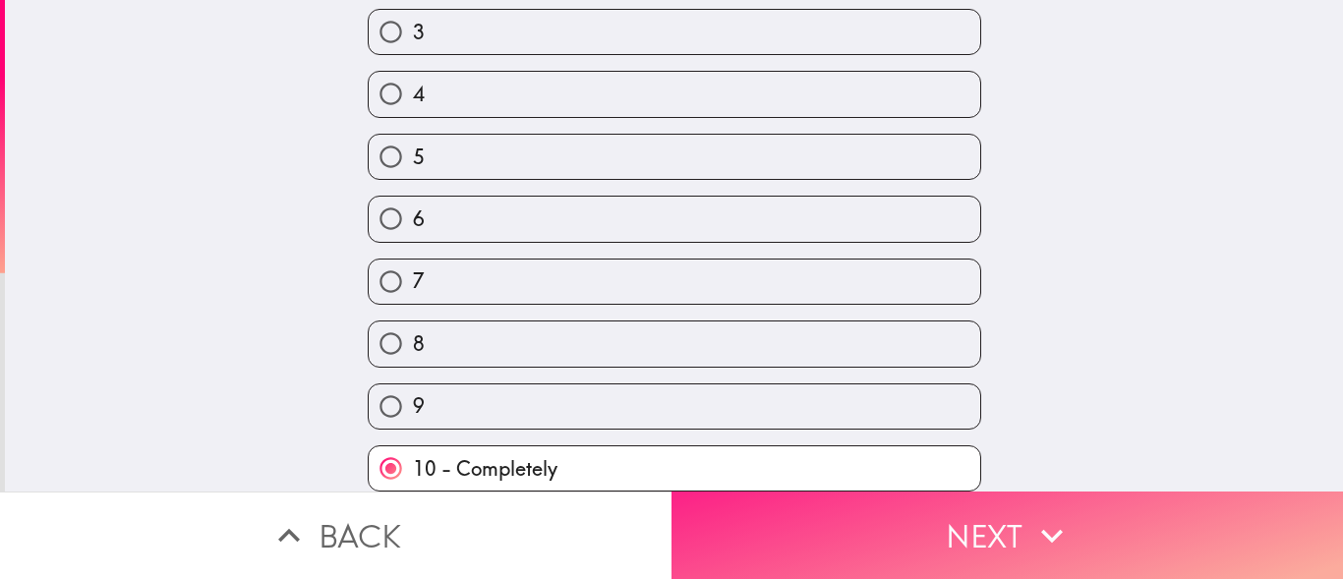
click at [951, 518] on button "Next" at bounding box center [1006, 534] width 671 height 87
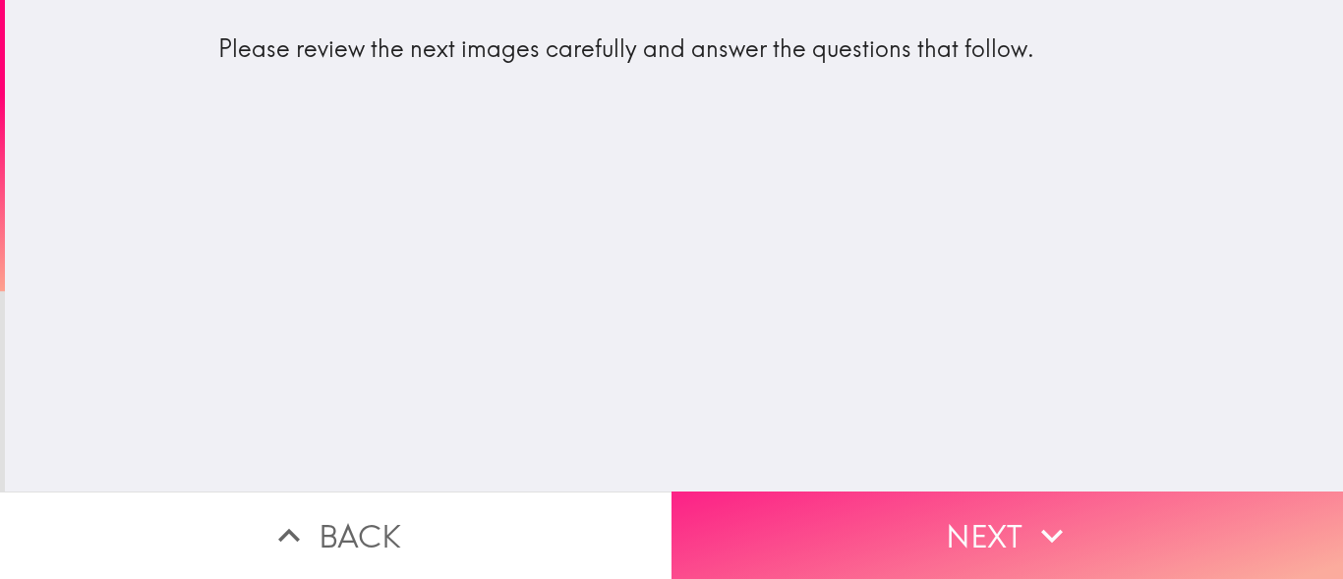
click at [941, 520] on button "Next" at bounding box center [1006, 534] width 671 height 87
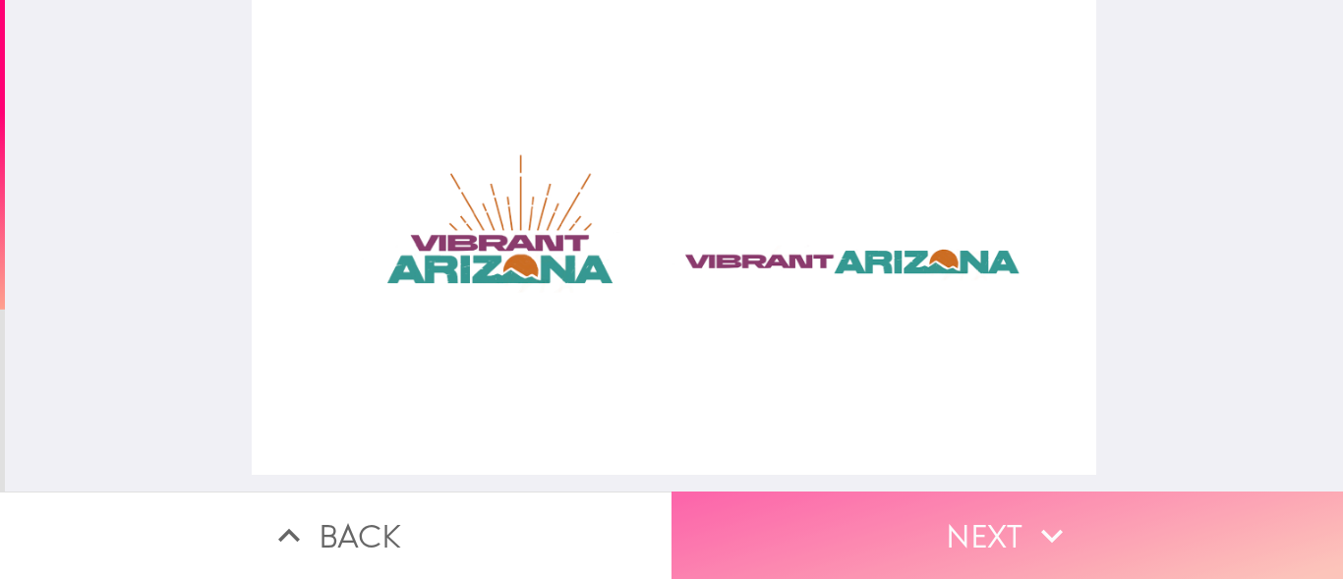
click at [996, 509] on button "Next" at bounding box center [1006, 534] width 671 height 87
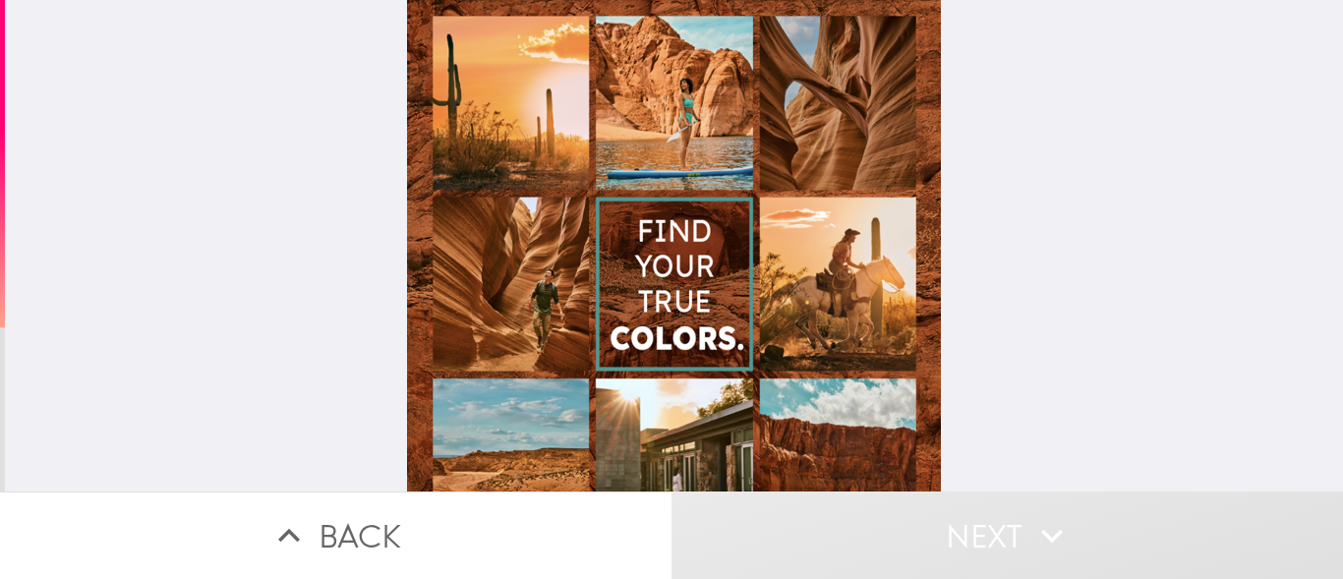
scroll to position [292, 0]
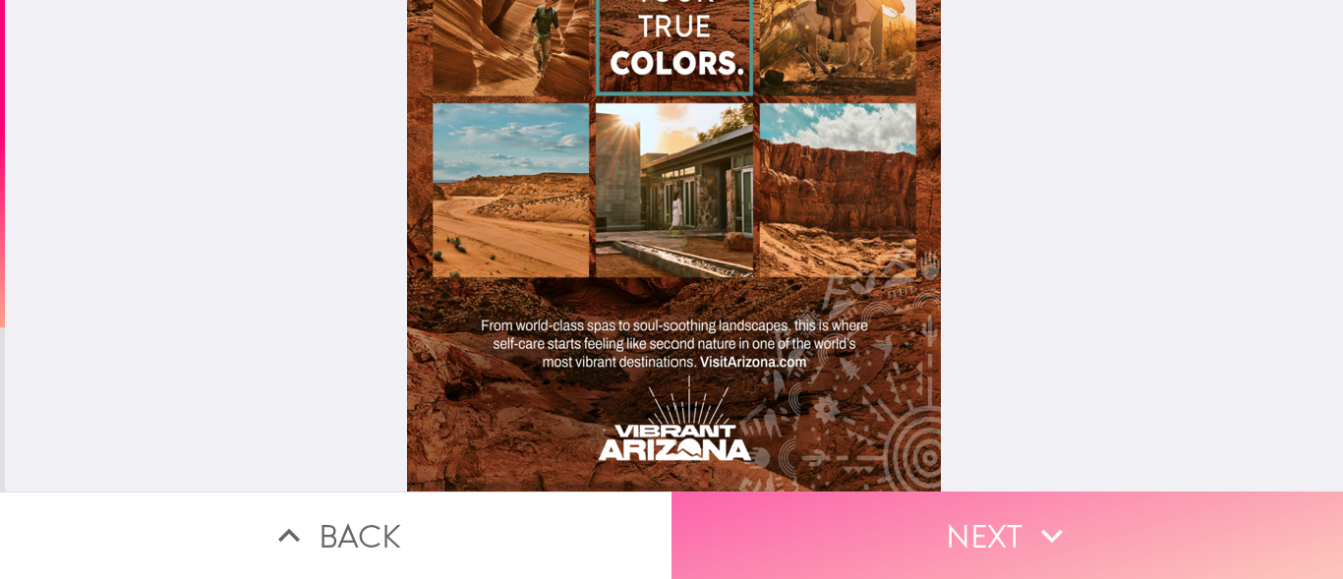
drag, startPoint x: 1105, startPoint y: 513, endPoint x: 1011, endPoint y: 338, distance: 198.3
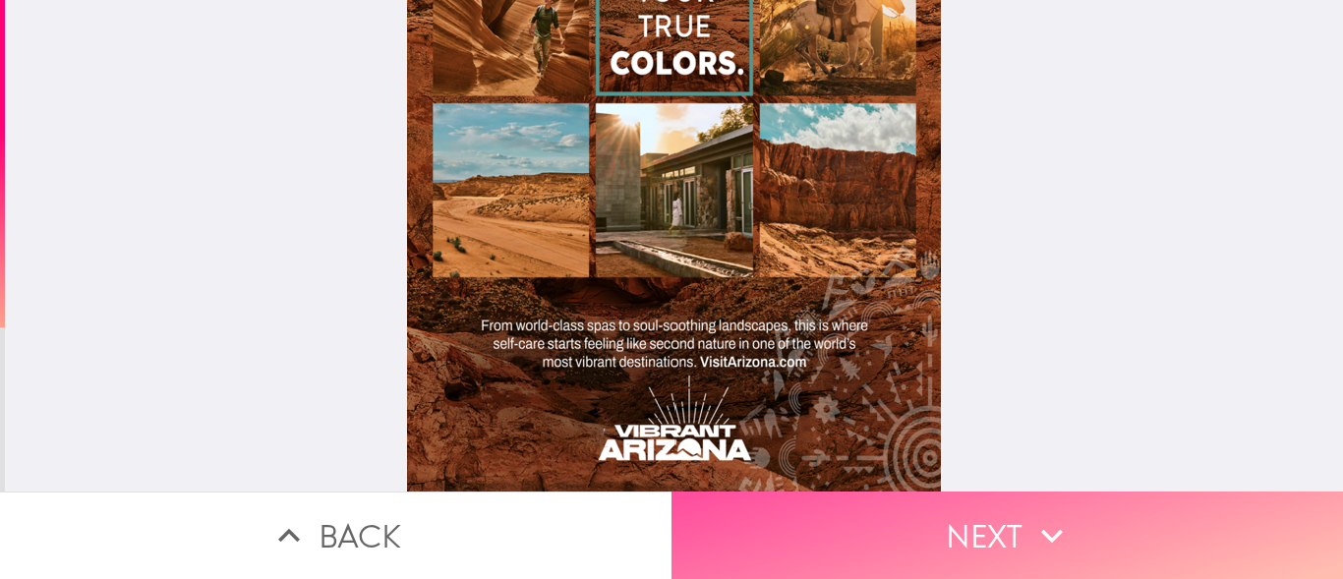
click at [1104, 513] on button "Next" at bounding box center [1006, 534] width 671 height 87
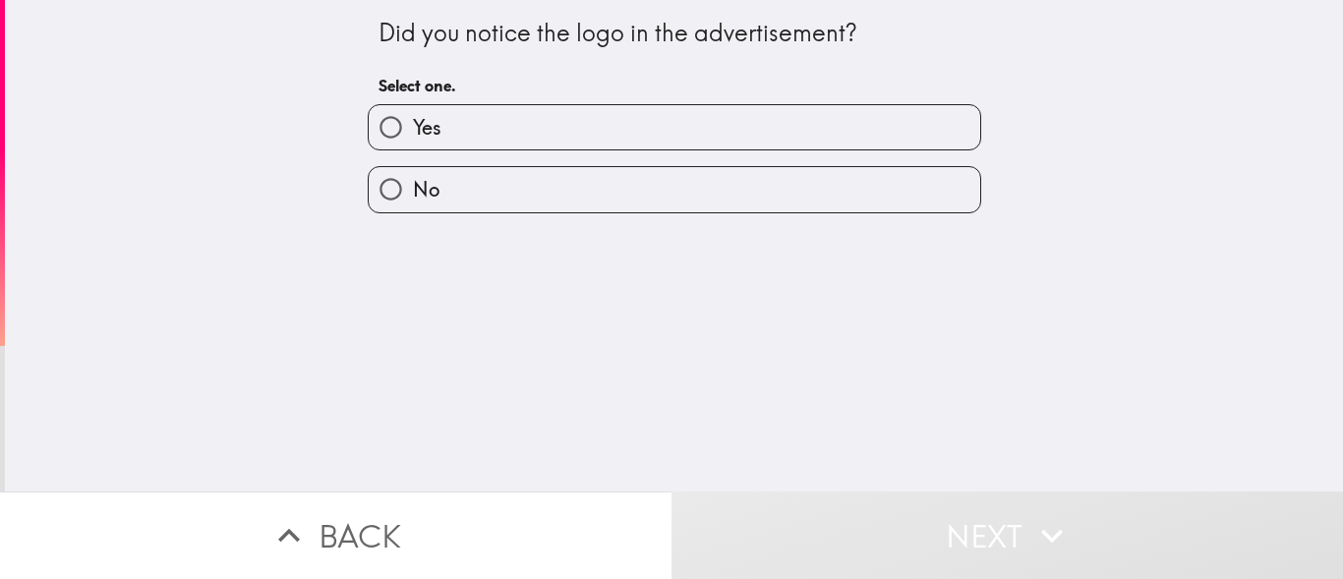
click at [499, 147] on label "Yes" at bounding box center [674, 127] width 611 height 44
click at [413, 147] on input "Yes" at bounding box center [391, 127] width 44 height 44
radio input "true"
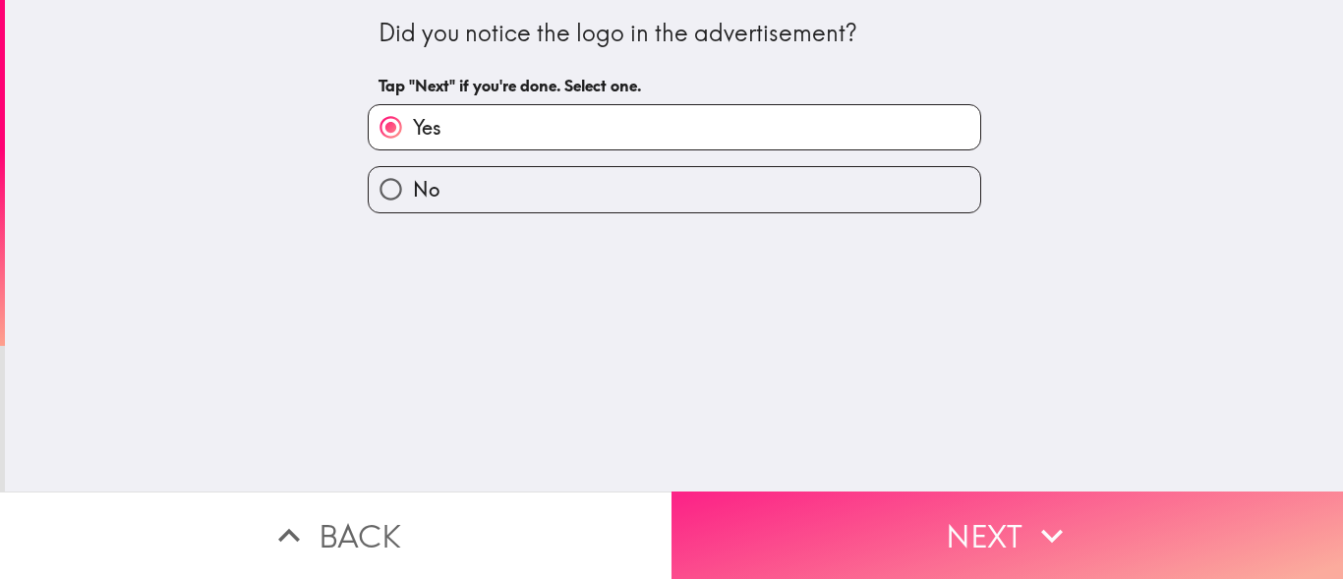
click at [936, 508] on button "Next" at bounding box center [1006, 534] width 671 height 87
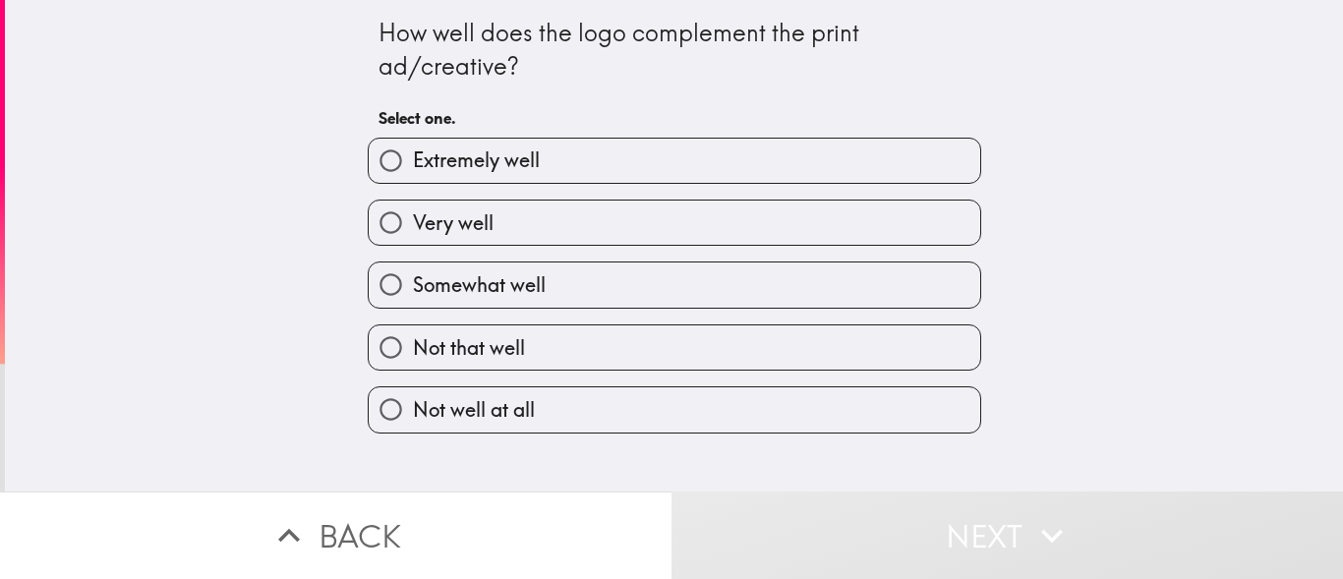
click at [449, 166] on span "Extremely well" at bounding box center [476, 160] width 127 height 28
click at [413, 166] on input "Extremely well" at bounding box center [391, 161] width 44 height 44
radio input "true"
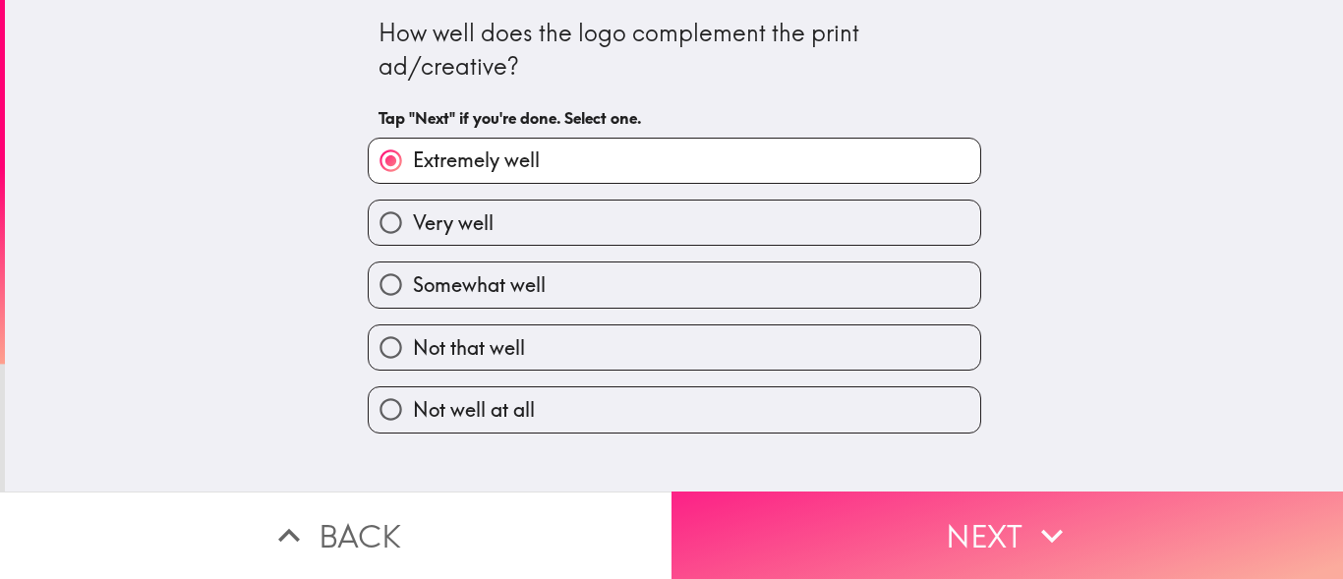
click at [999, 527] on button "Next" at bounding box center [1006, 534] width 671 height 87
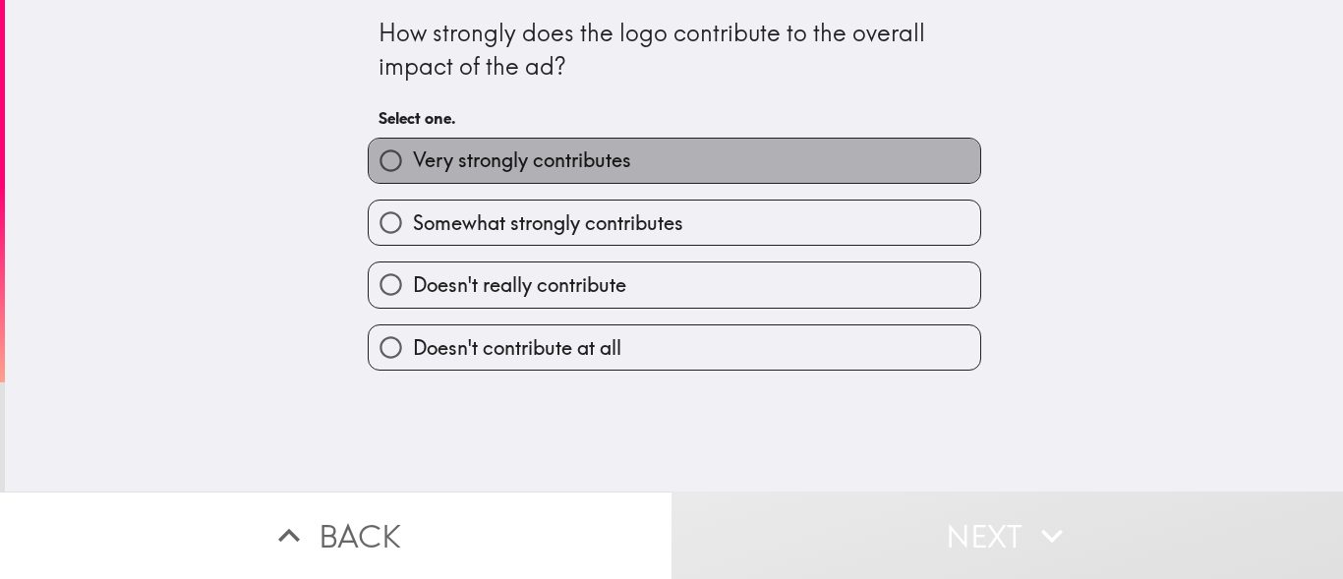
click at [413, 160] on span "Very strongly contributes" at bounding box center [522, 160] width 218 height 28
click at [410, 160] on input "Very strongly contributes" at bounding box center [391, 161] width 44 height 44
radio input "true"
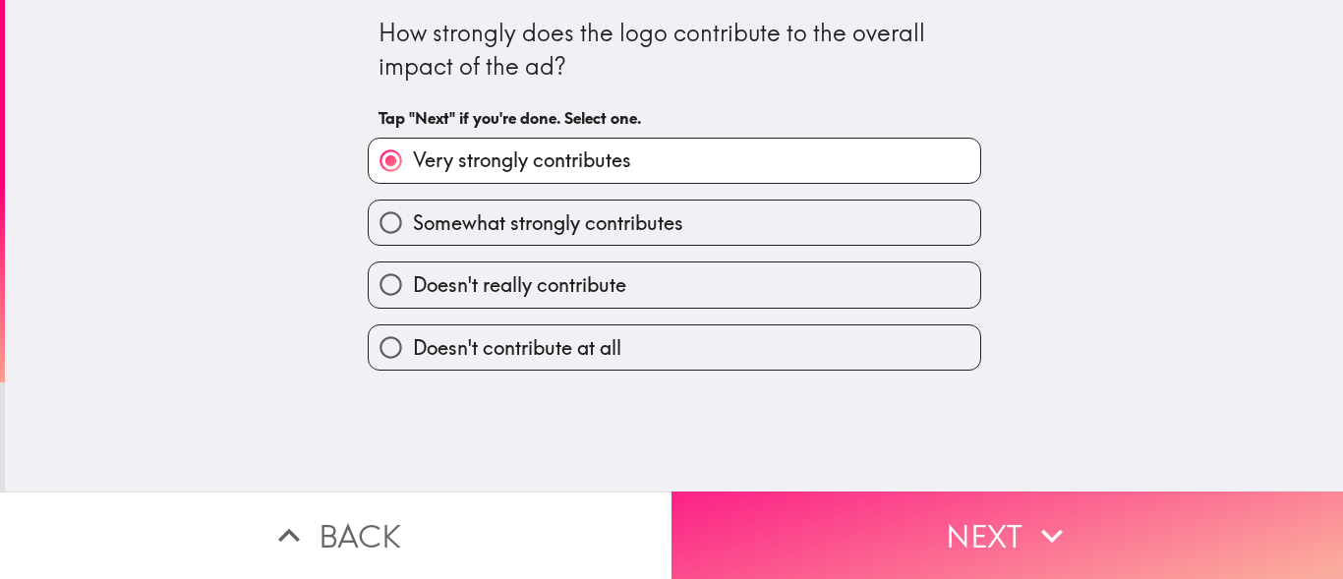
click at [898, 514] on button "Next" at bounding box center [1006, 534] width 671 height 87
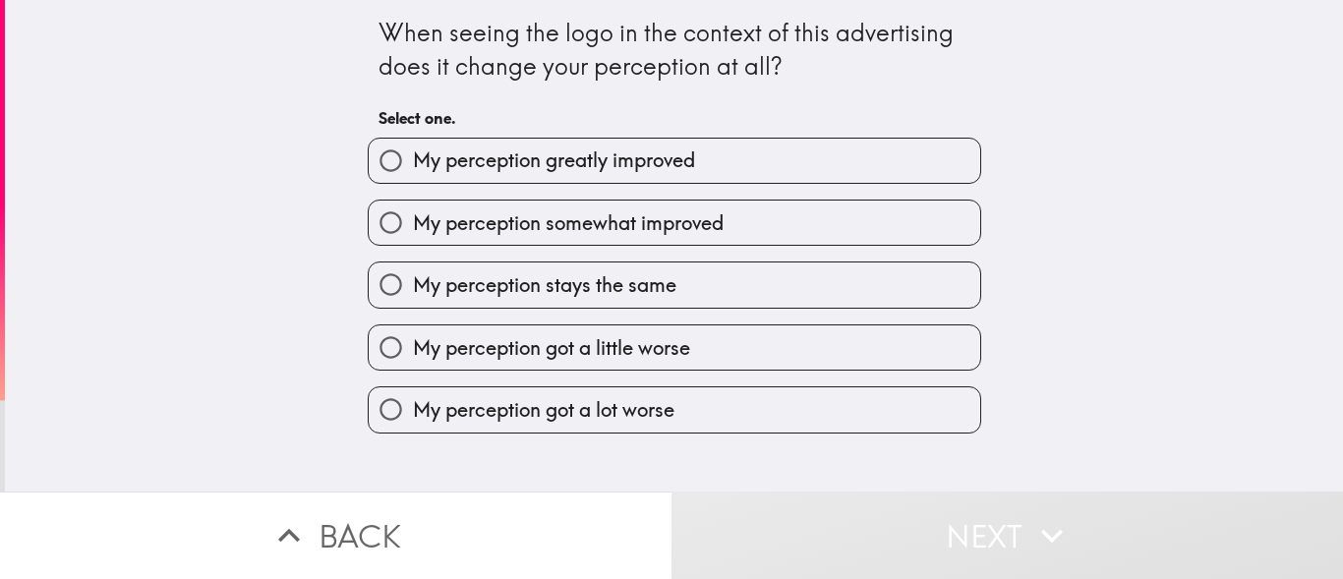
click at [488, 163] on span "My perception greatly improved" at bounding box center [554, 160] width 282 height 28
click at [413, 163] on input "My perception greatly improved" at bounding box center [391, 161] width 44 height 44
radio input "true"
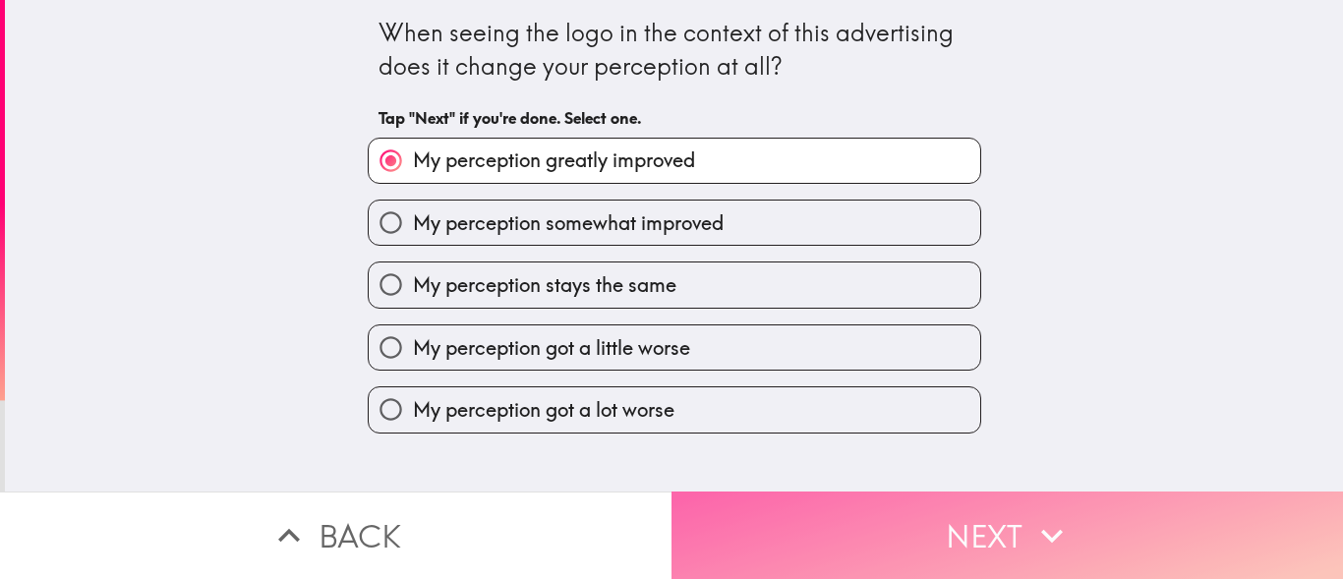
click at [1009, 521] on button "Next" at bounding box center [1006, 534] width 671 height 87
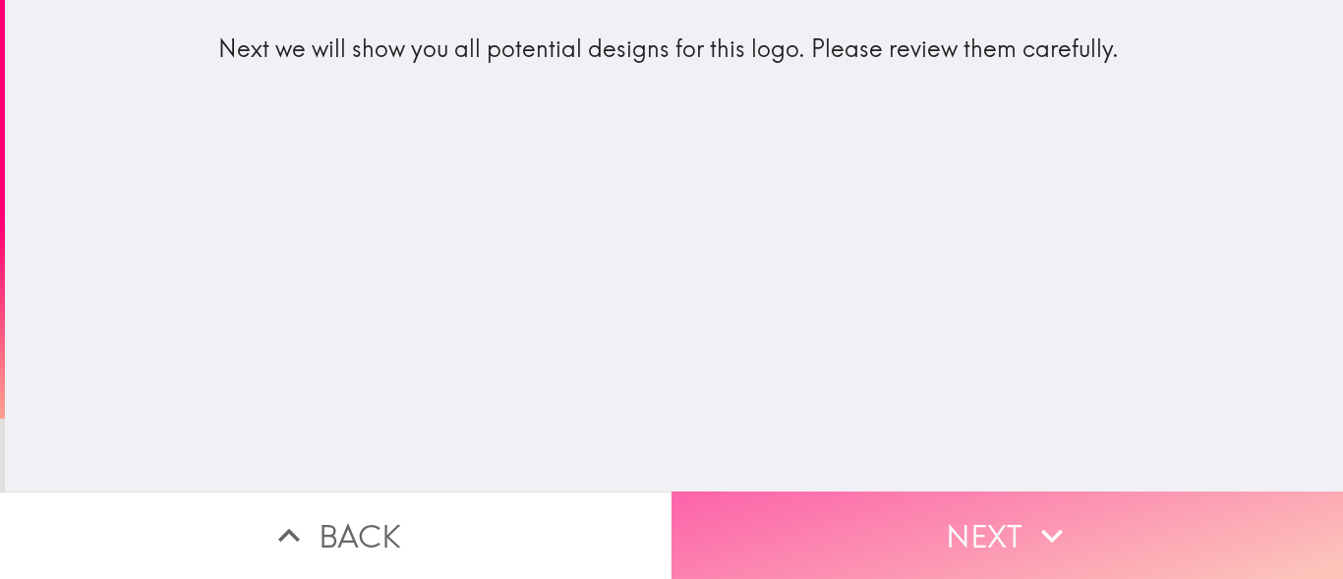
click at [1001, 498] on button "Next" at bounding box center [1006, 534] width 671 height 87
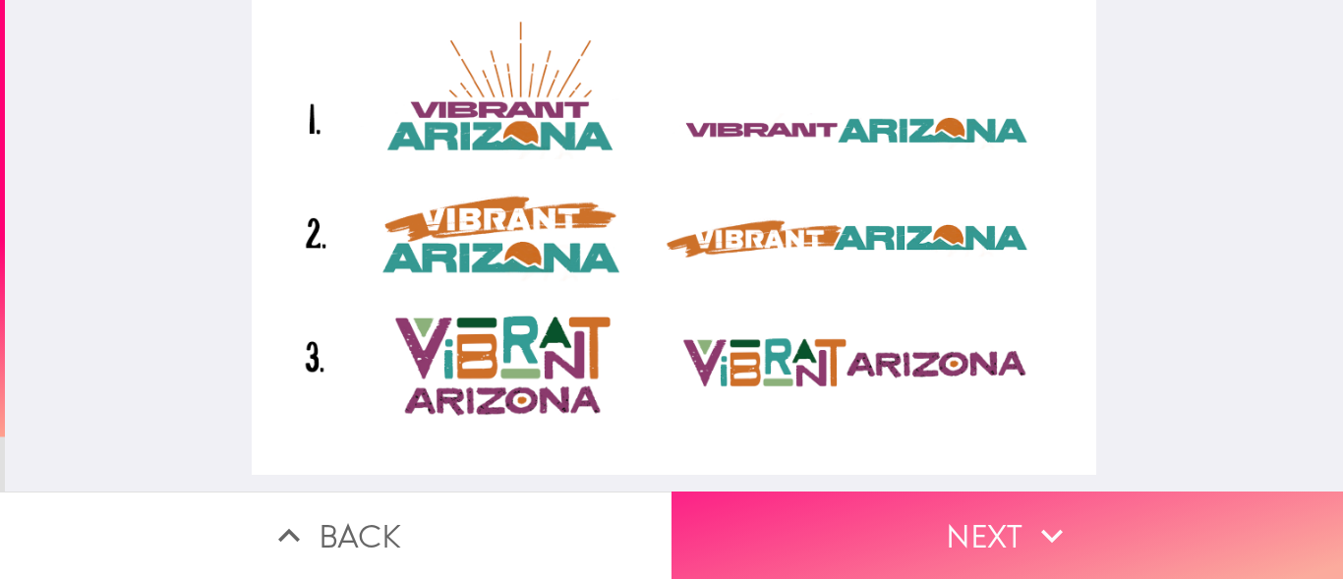
click at [966, 524] on button "Next" at bounding box center [1006, 534] width 671 height 87
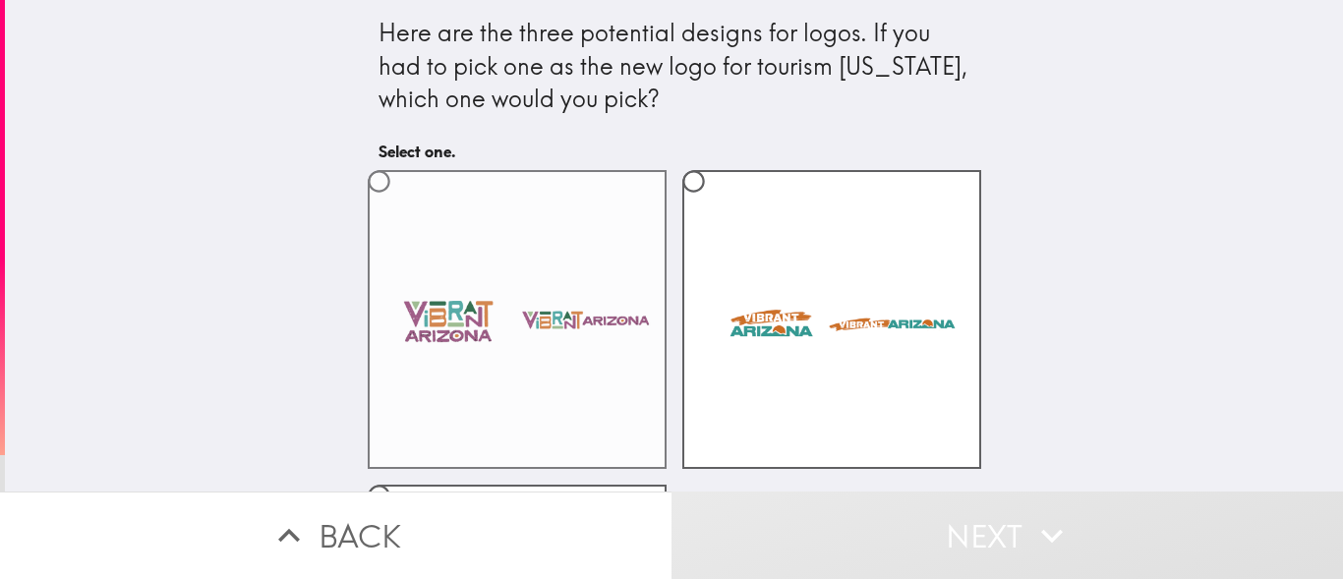
click at [419, 238] on label at bounding box center [517, 319] width 299 height 299
click at [401, 203] on input "radio" at bounding box center [379, 181] width 44 height 44
radio input "true"
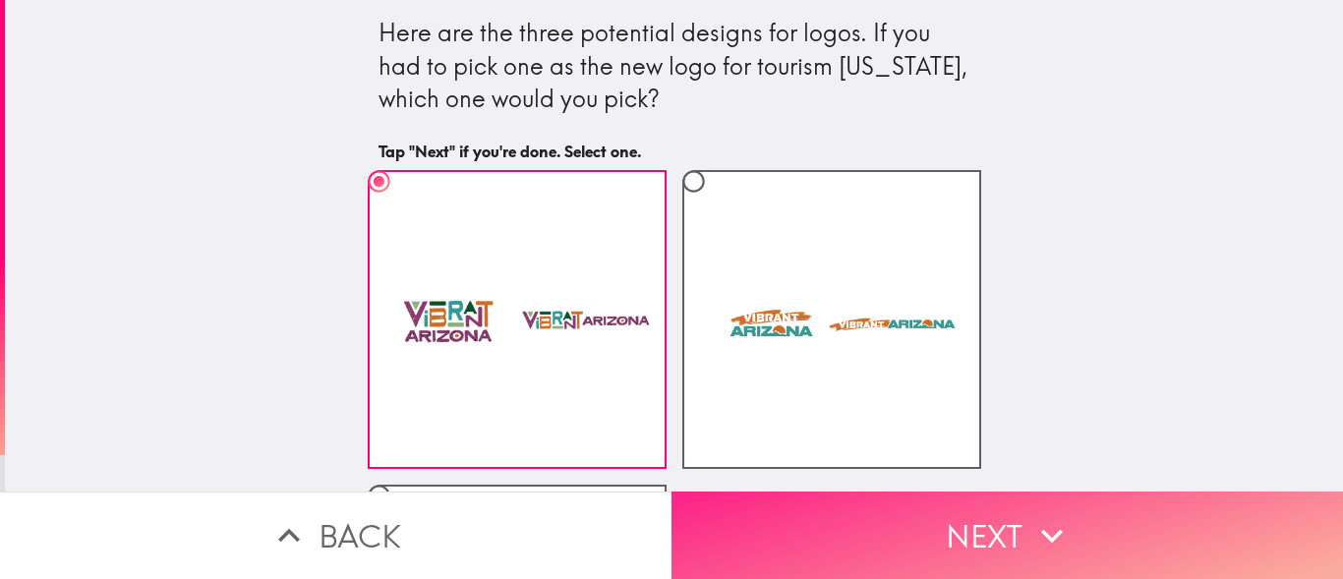
scroll to position [309, 0]
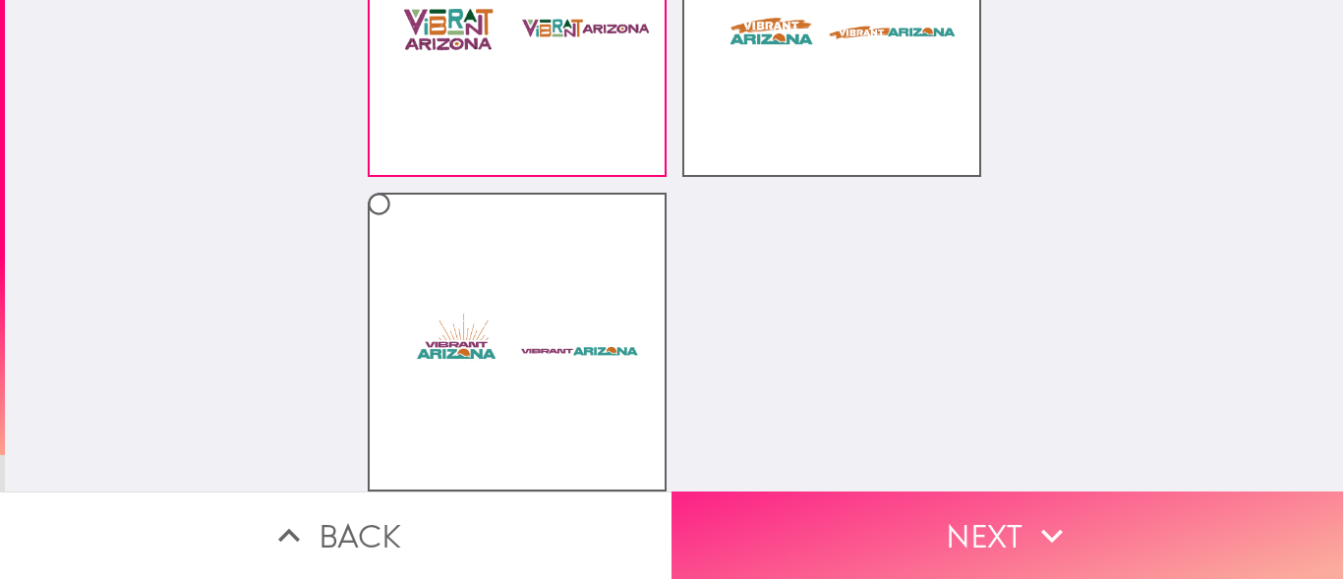
click at [992, 495] on button "Next" at bounding box center [1006, 534] width 671 height 87
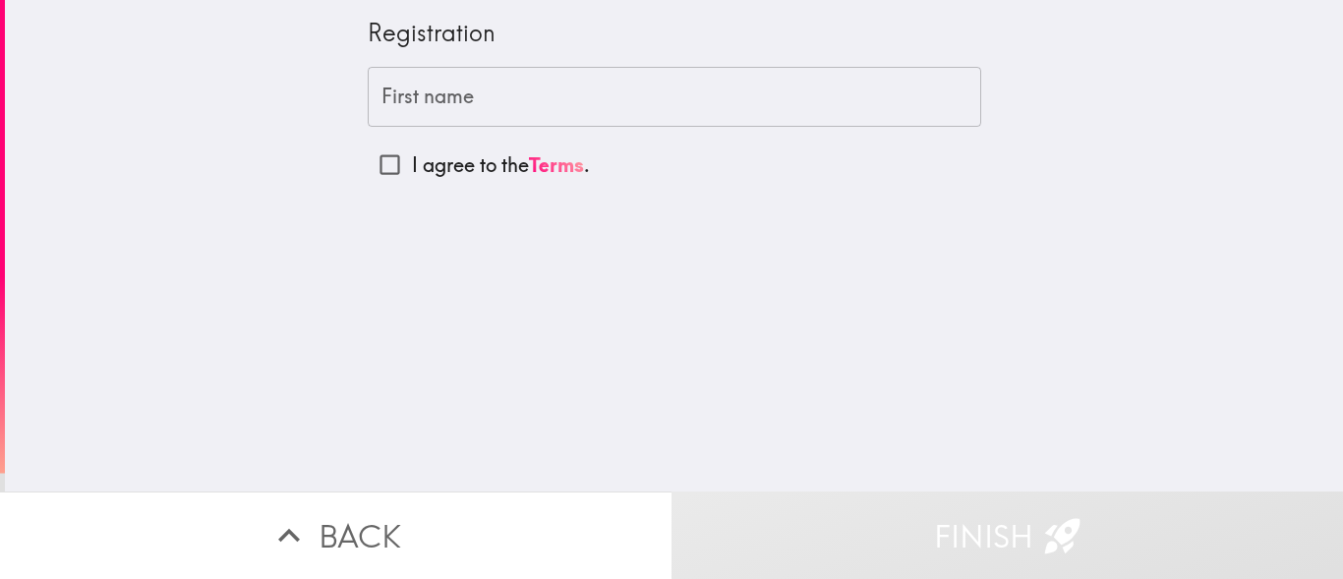
click at [498, 109] on input "First name" at bounding box center [674, 97] width 613 height 61
click at [480, 177] on p "I agree to the Terms ." at bounding box center [501, 165] width 178 height 28
click at [412, 177] on input "I agree to the Terms ." at bounding box center [390, 165] width 44 height 44
checkbox input "true"
click at [1021, 529] on button "Finish" at bounding box center [1006, 534] width 671 height 87
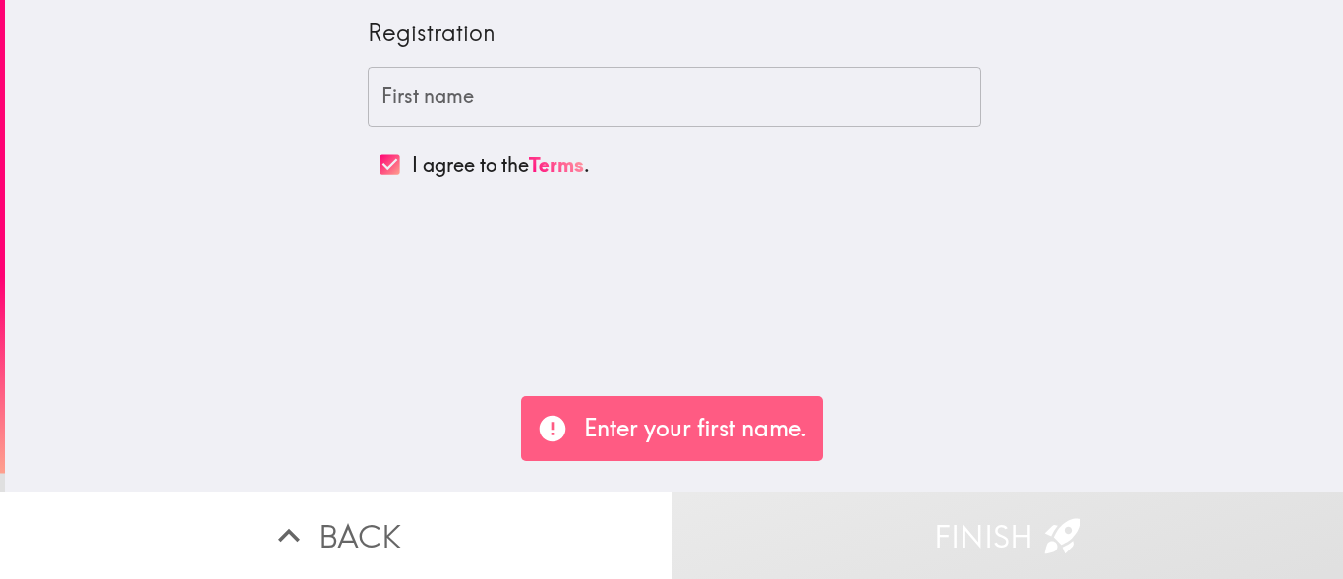
click at [473, 104] on input "First name" at bounding box center [674, 97] width 613 height 61
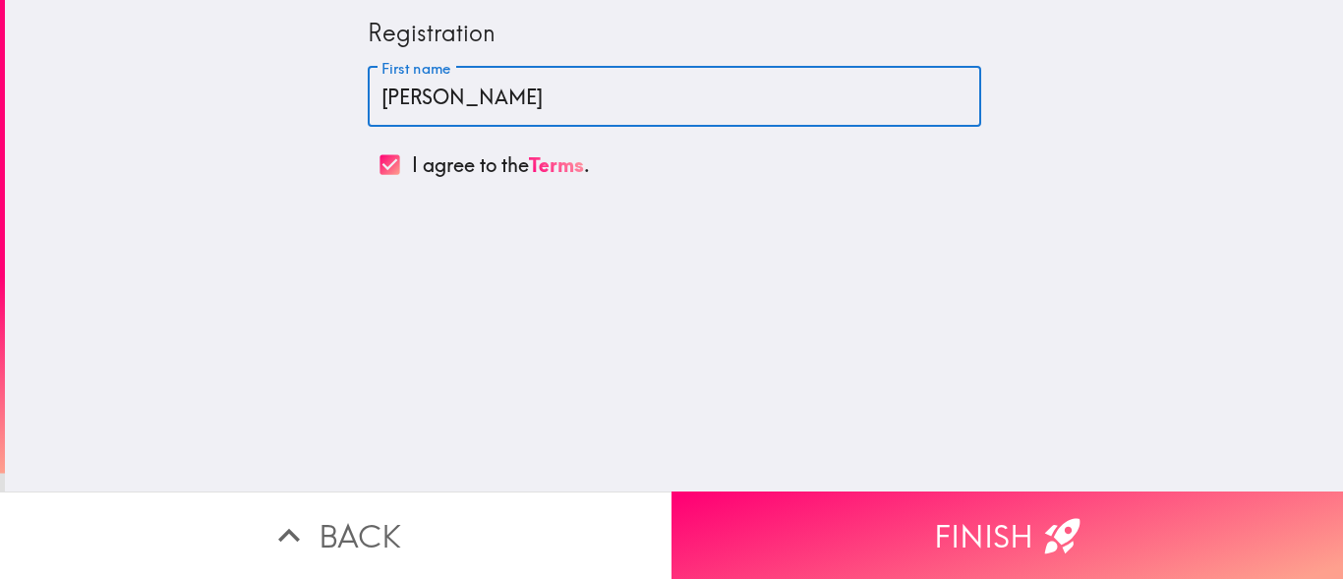
type input "[PERSON_NAME]"
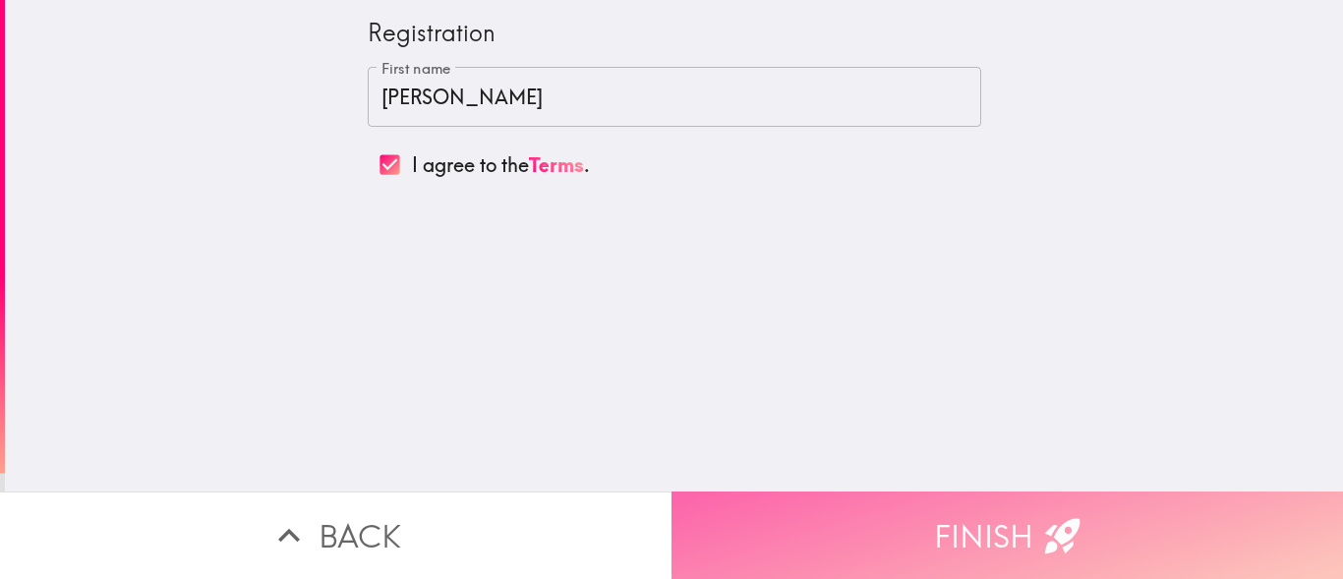
drag, startPoint x: 978, startPoint y: 522, endPoint x: 831, endPoint y: 430, distance: 174.0
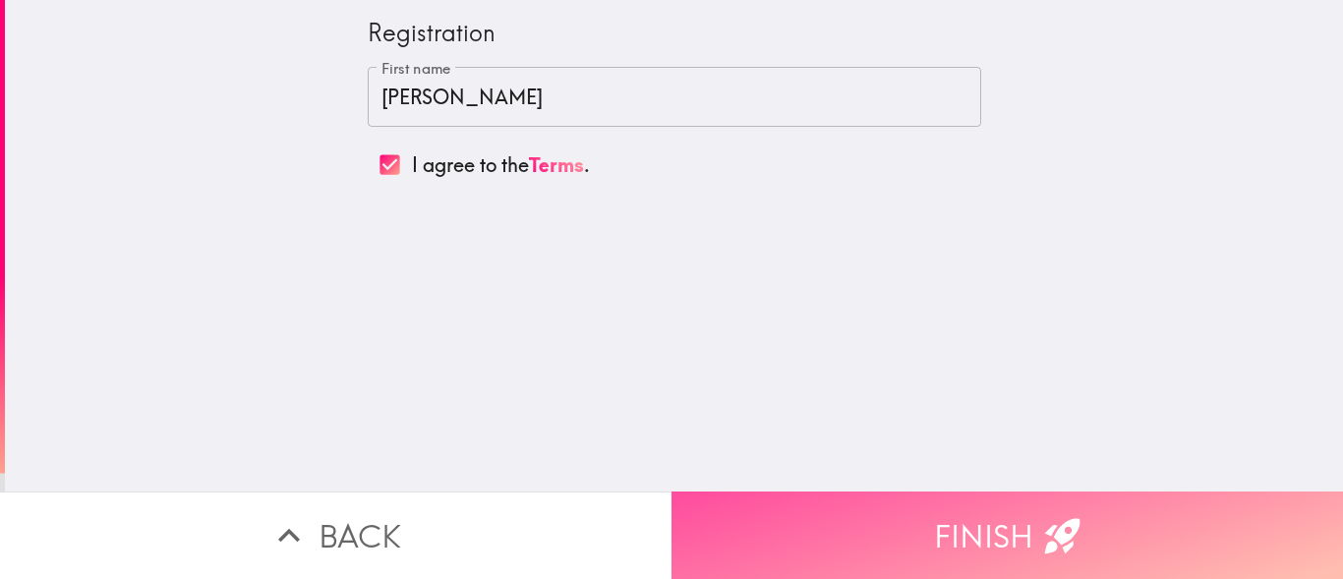
click at [978, 520] on button "Finish" at bounding box center [1006, 534] width 671 height 87
